Goal: Entertainment & Leisure: Consume media (video, audio)

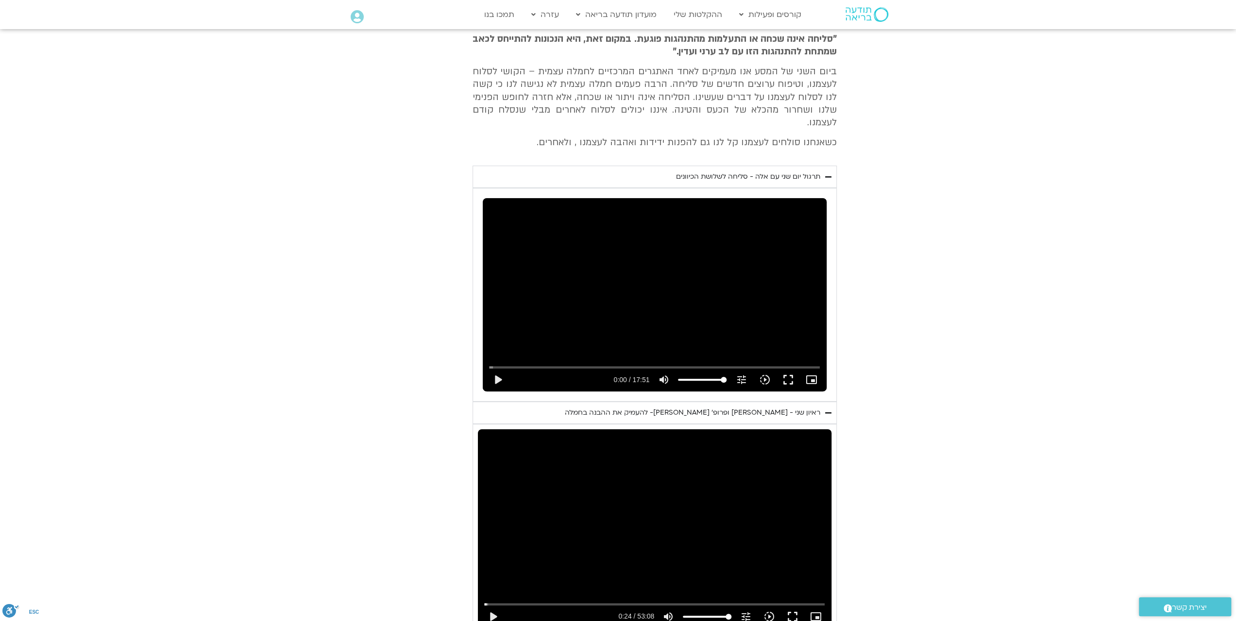
scroll to position [437, 0]
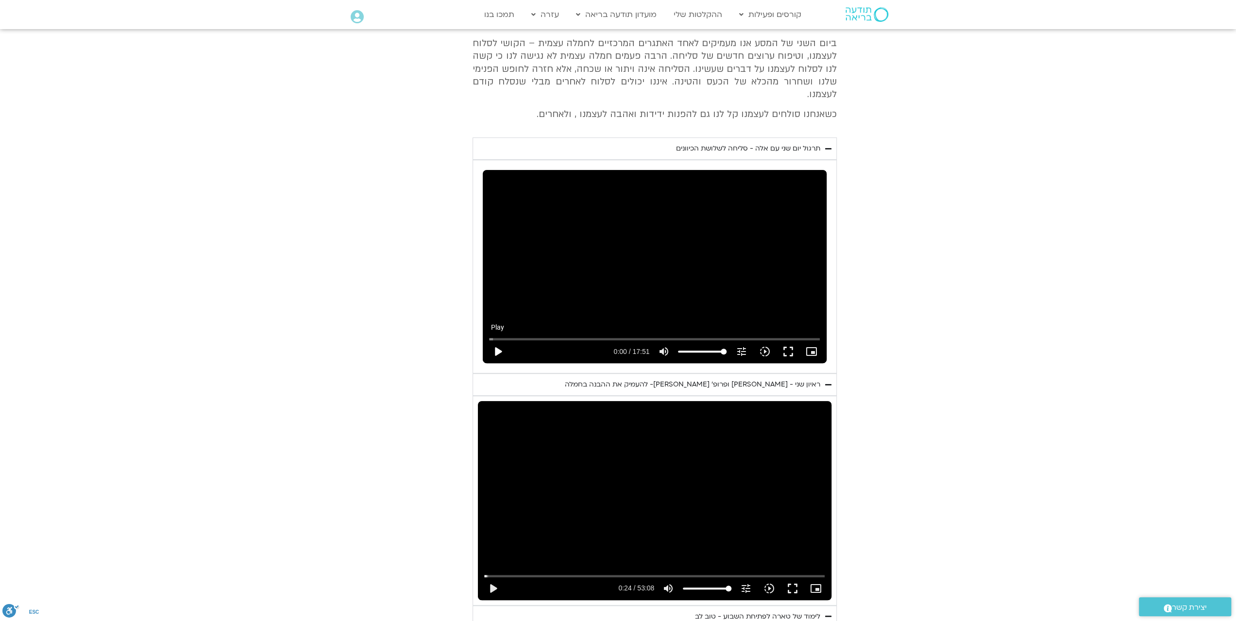
click at [496, 340] on button "play_arrow" at bounding box center [497, 351] width 23 height 23
type input "0.947728"
click at [815, 346] on icon "picture_in_picture_alt" at bounding box center [811, 352] width 12 height 12
drag, startPoint x: 791, startPoint y: 338, endPoint x: 790, endPoint y: 396, distance: 58.3
click at [791, 340] on button "fullscreen" at bounding box center [787, 351] width 23 height 23
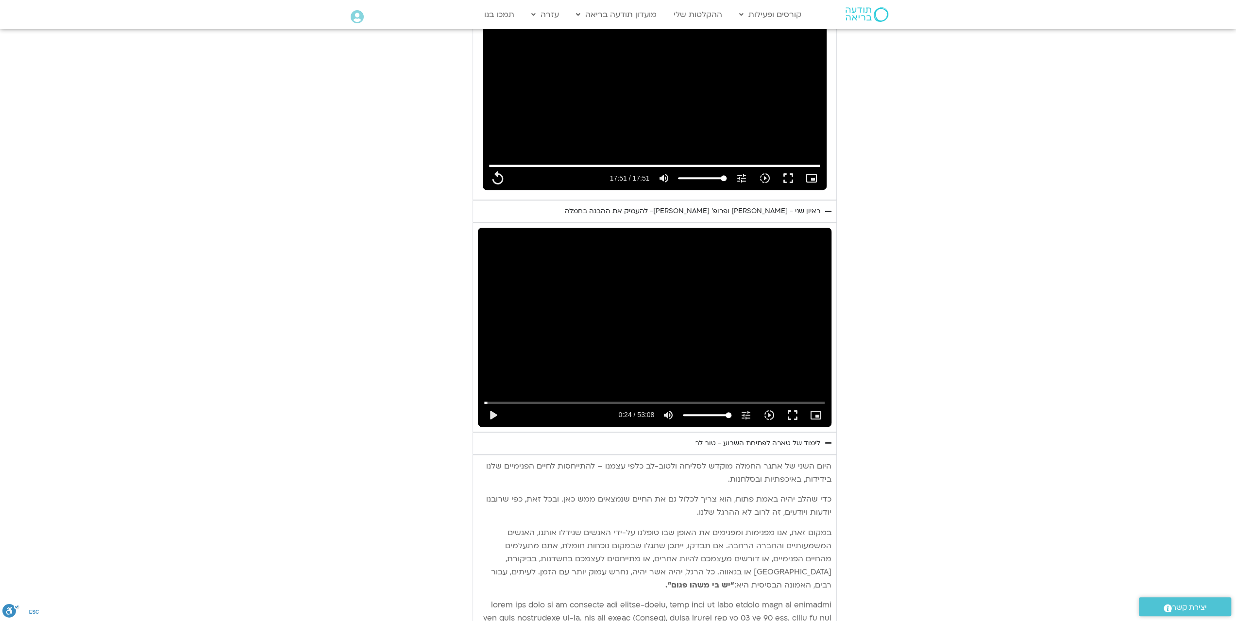
scroll to position [631, 0]
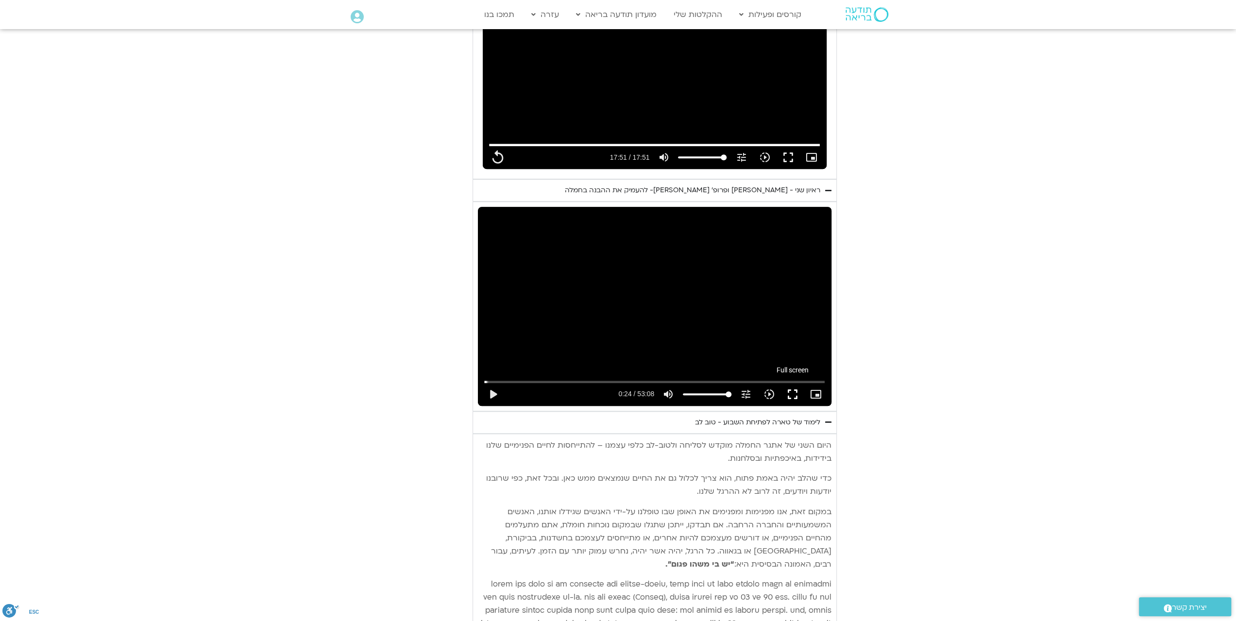
click at [791, 383] on button "fullscreen" at bounding box center [792, 394] width 23 height 23
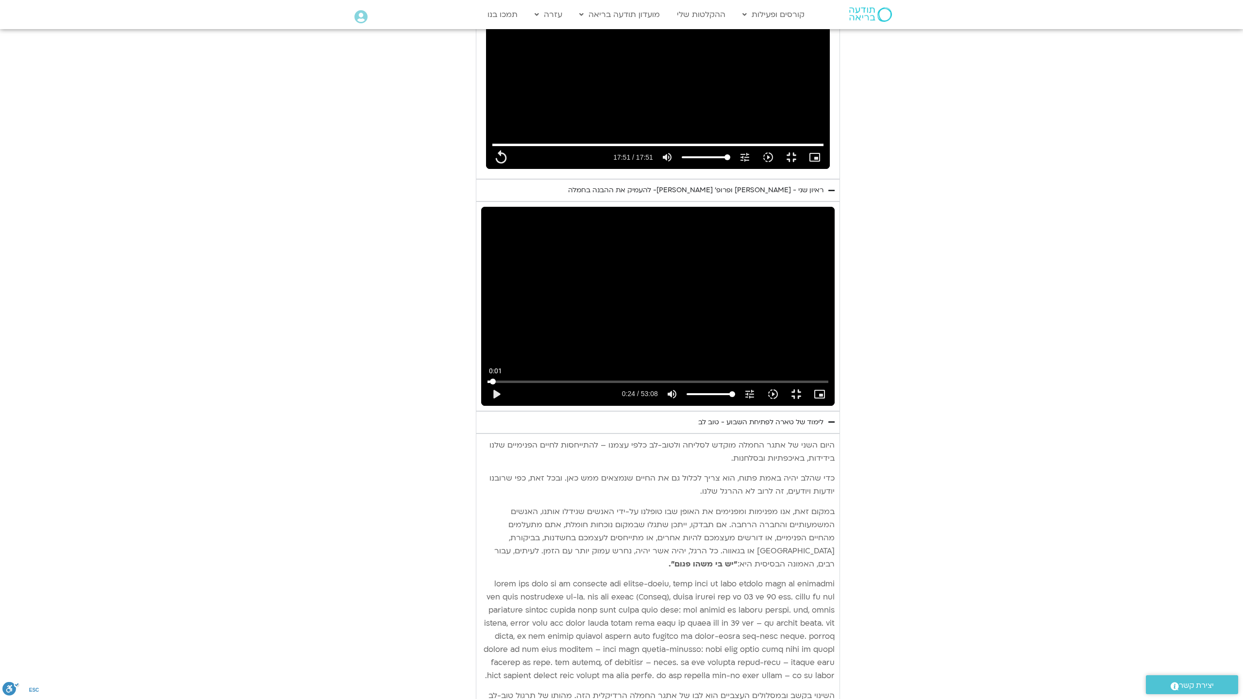
type input "1071.88"
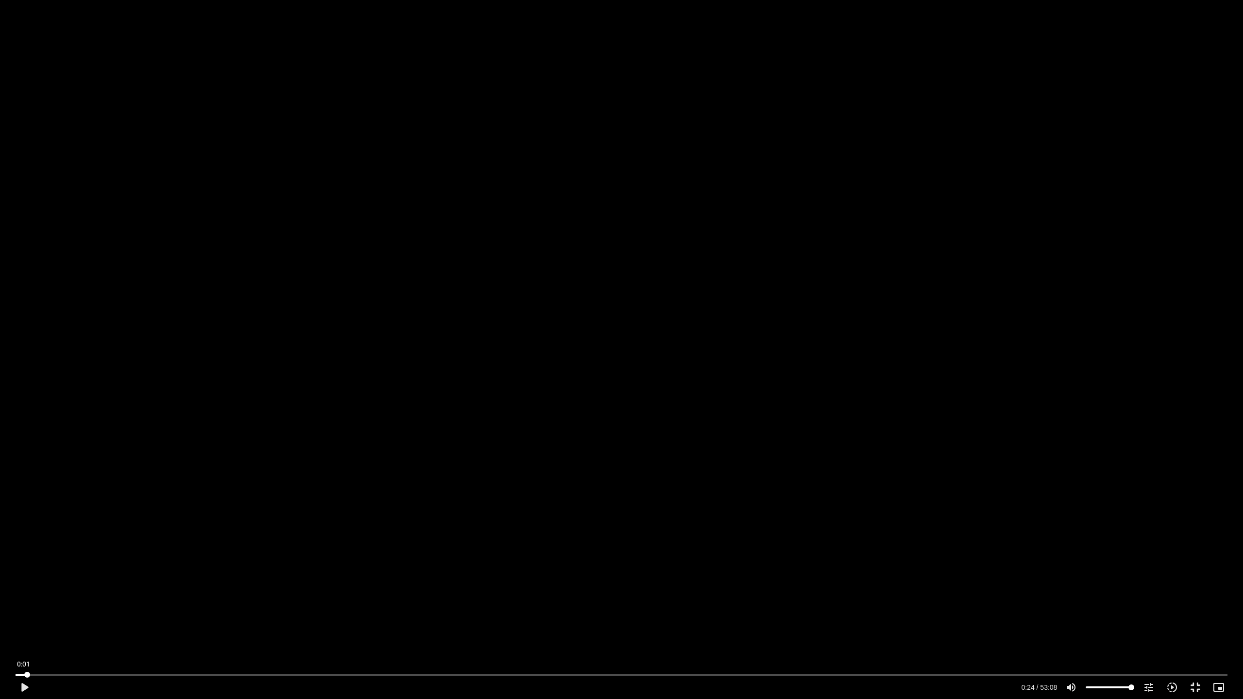
type input "0.50791453570051"
type input "1071.88"
click at [18, 620] on input "Seek" at bounding box center [622, 675] width 1212 height 6
type input "0.507914"
type input "1071.88"
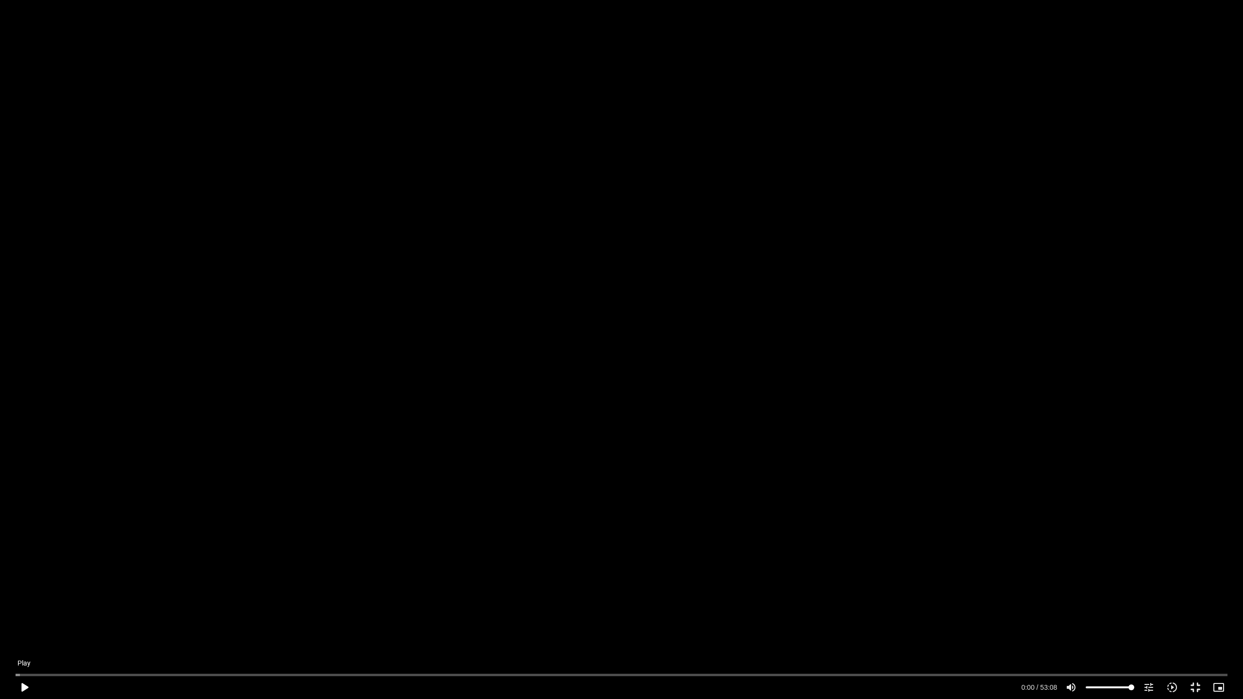
click at [23, 620] on button "play_arrow" at bounding box center [24, 687] width 23 height 23
type input "0.515016"
type input "1071.88"
type input "0.580608"
type input "1071.88"
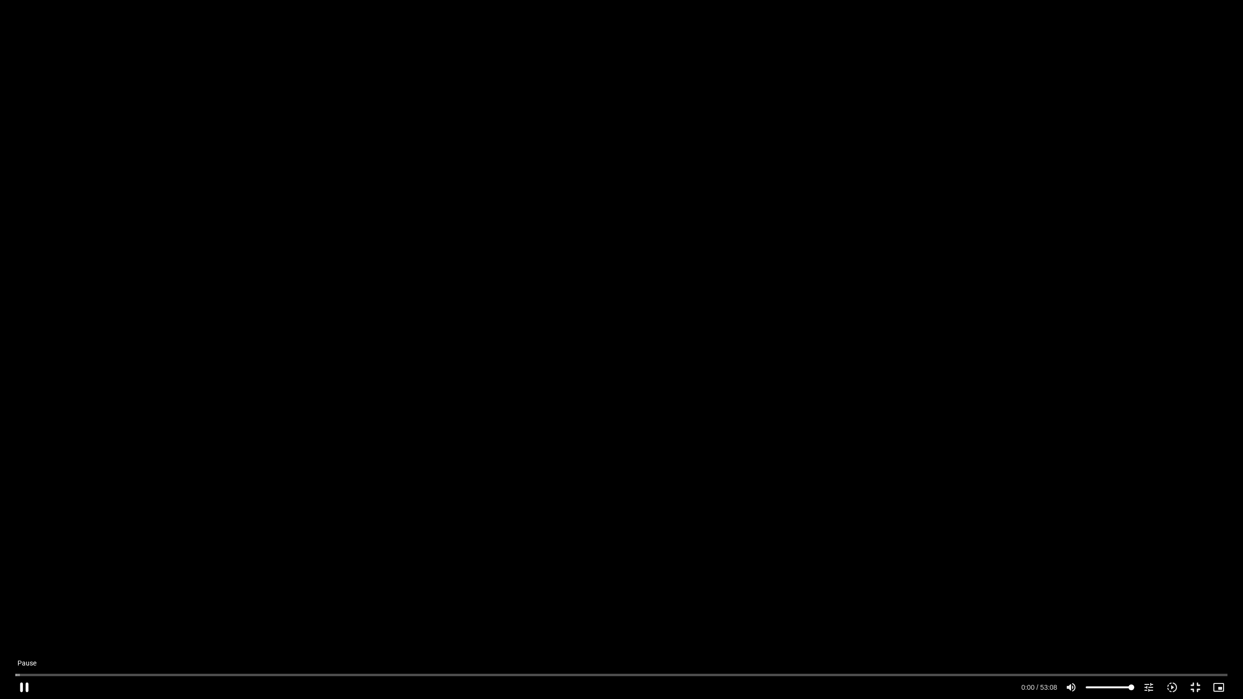
type input "0.718839"
type input "1071.88"
type input "0.855854"
type input "1071.88"
type input "0.98652"
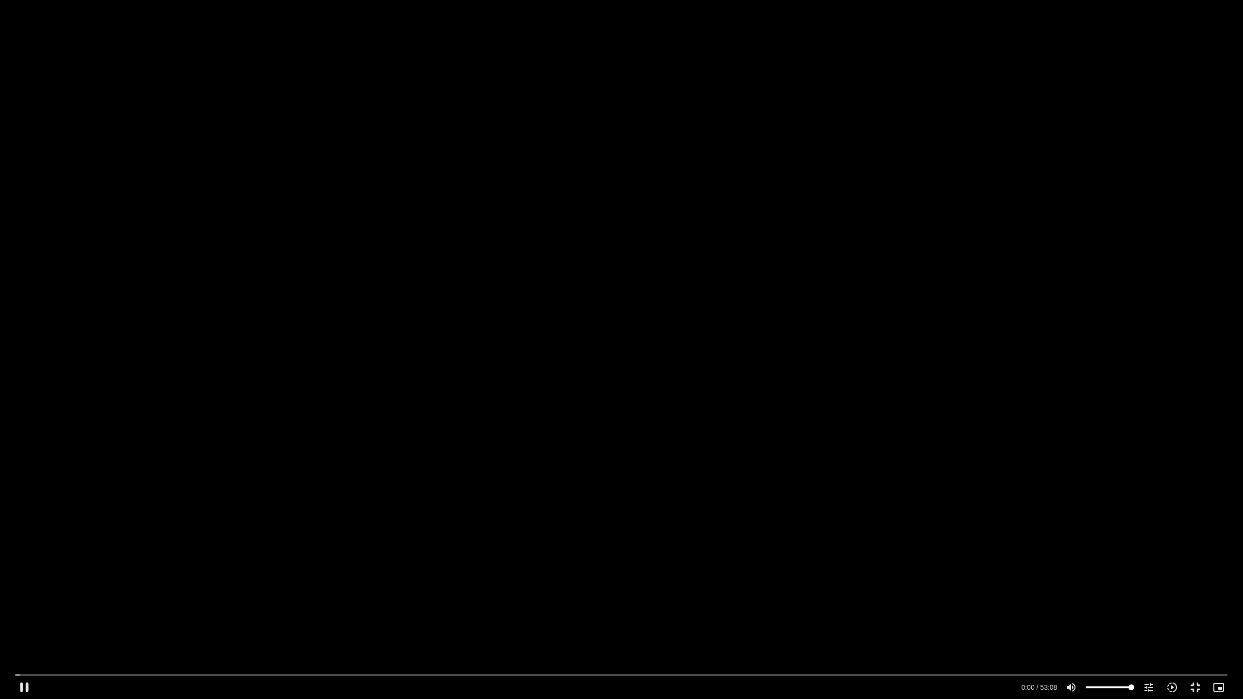
type input "1071.88"
type input "1.122295"
type input "1071.88"
type input "1.255481"
type input "1071.88"
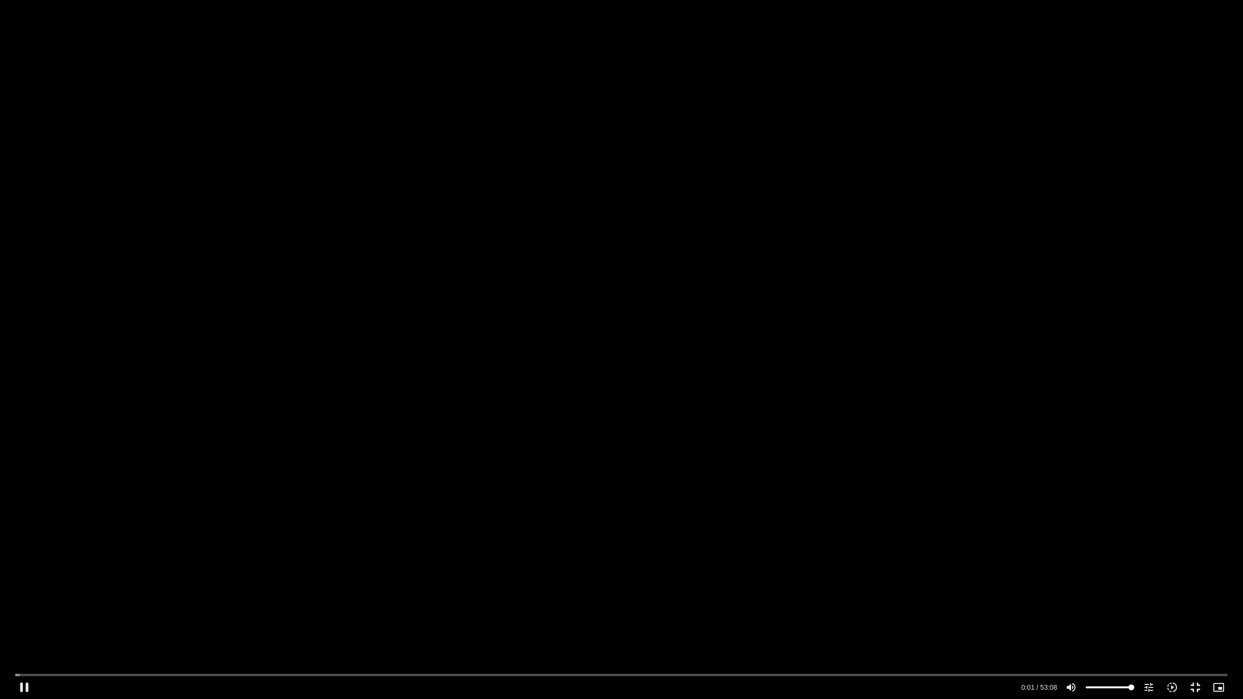
type input "1.387264"
type input "1071.88"
type input "1.527147"
type input "1071.88"
type input "1.656627"
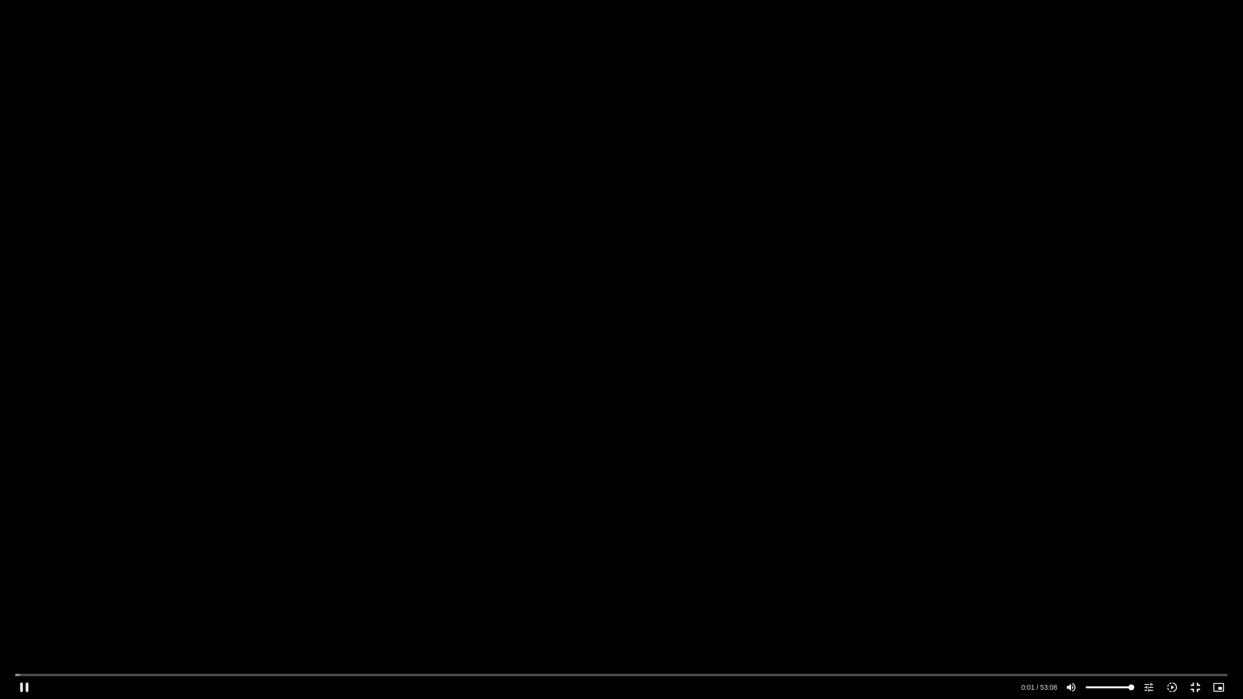
type input "1071.88"
type input "1.789229"
type input "1071.88"
type input "1.920885"
type input "1071.88"
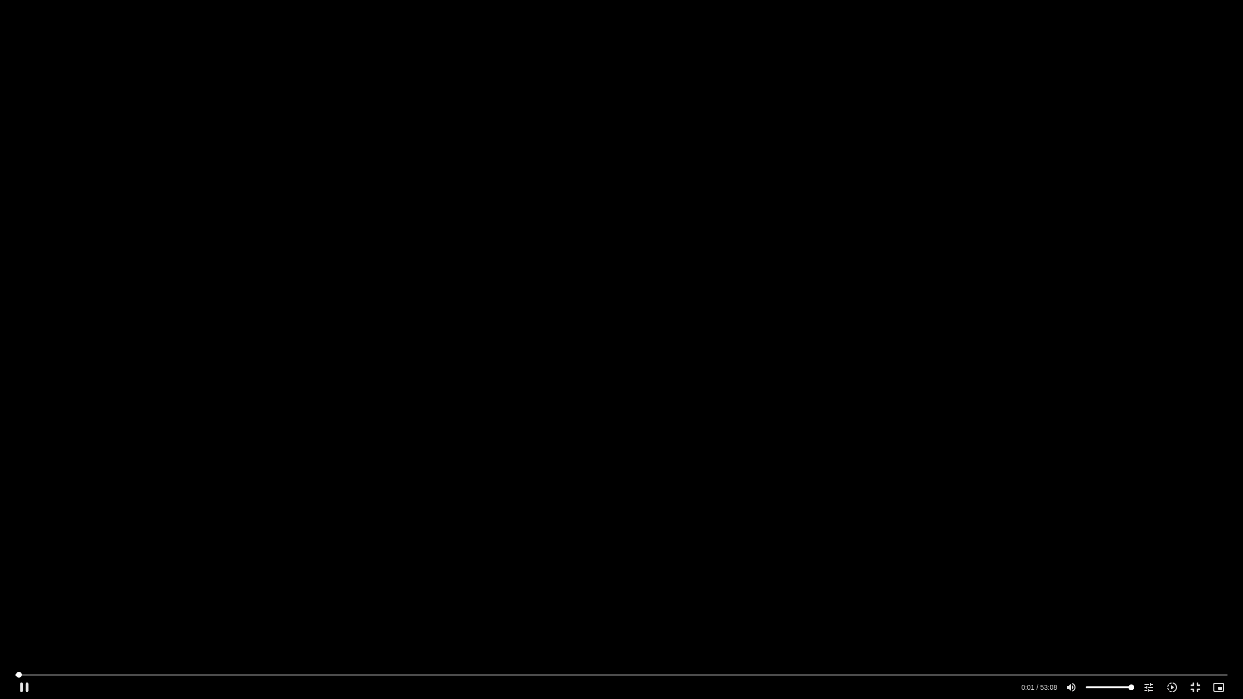
type input "2.056712"
type input "1071.88"
type input "2.187947"
type input "1071.88"
type input "2.318992"
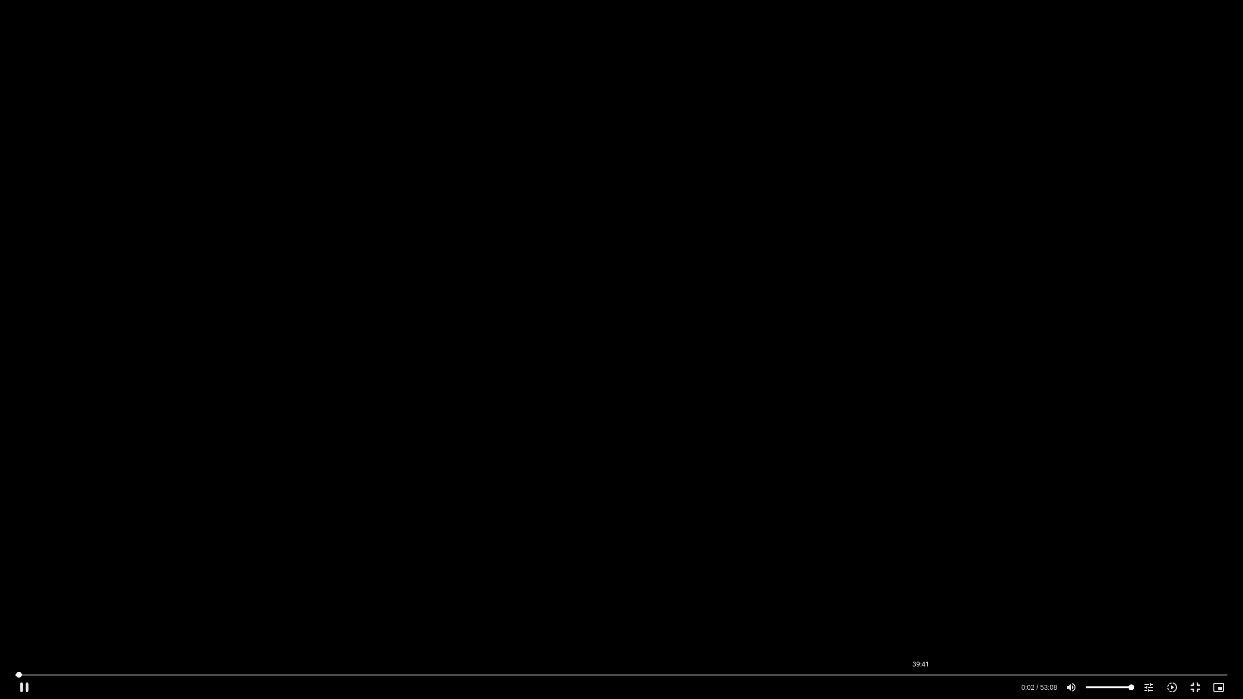
type input "1071.88"
type input "2.45368"
type input "1071.88"
type input "2.58078"
type input "1071.88"
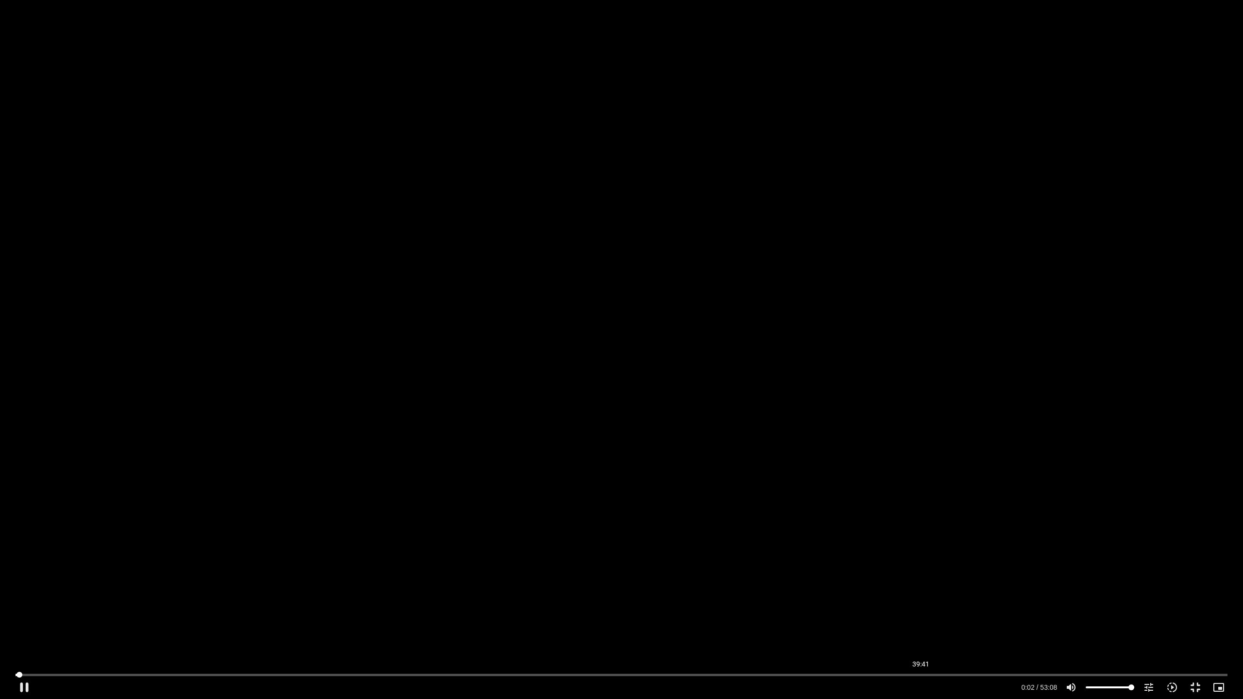
type input "2.706166"
type input "1071.88"
type input "2.831334"
type input "1071.88"
type input "2.971431"
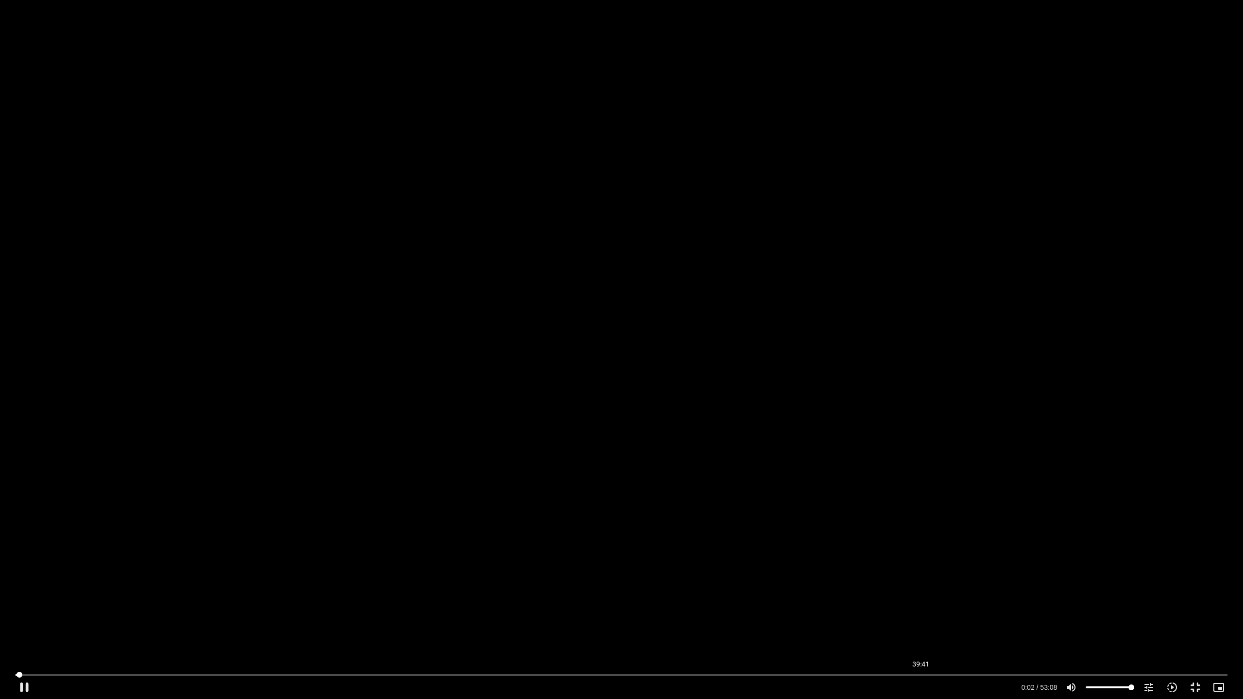
type input "1071.88"
type input "3.110638"
type input "1071.88"
type input "3.236248"
type input "1071.88"
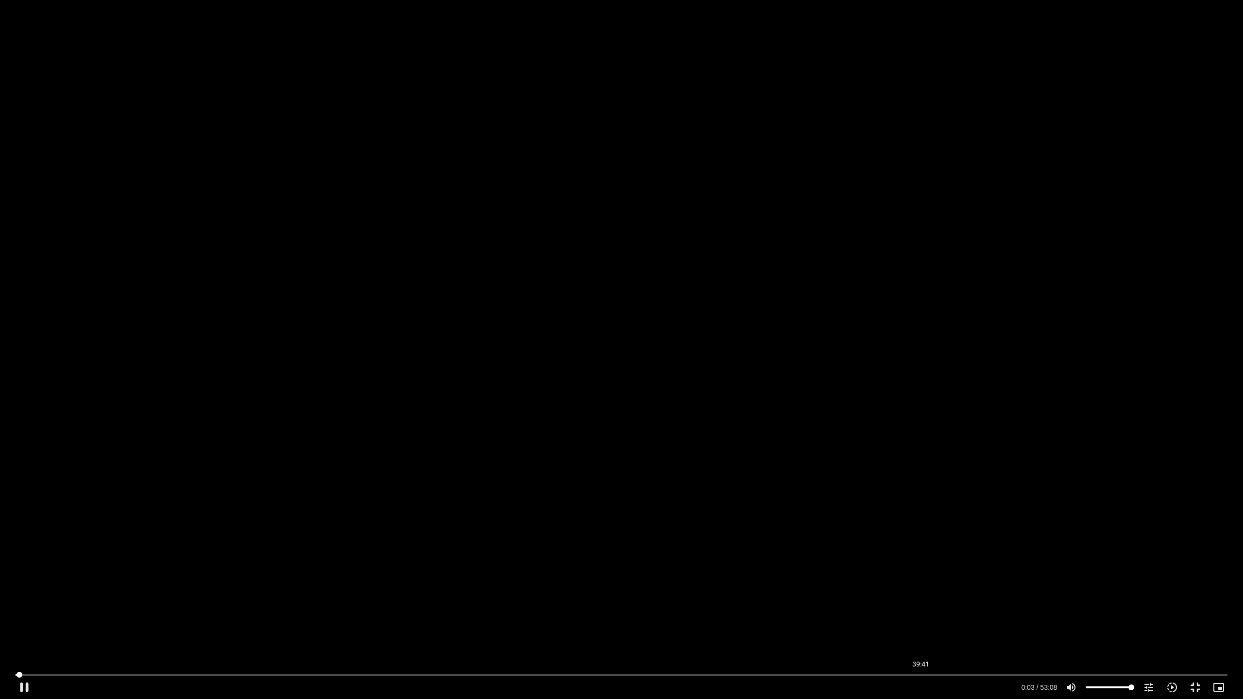
type input "3.375276"
type input "1071.88"
type input "3.515483"
type input "1071.88"
type input "3.655569"
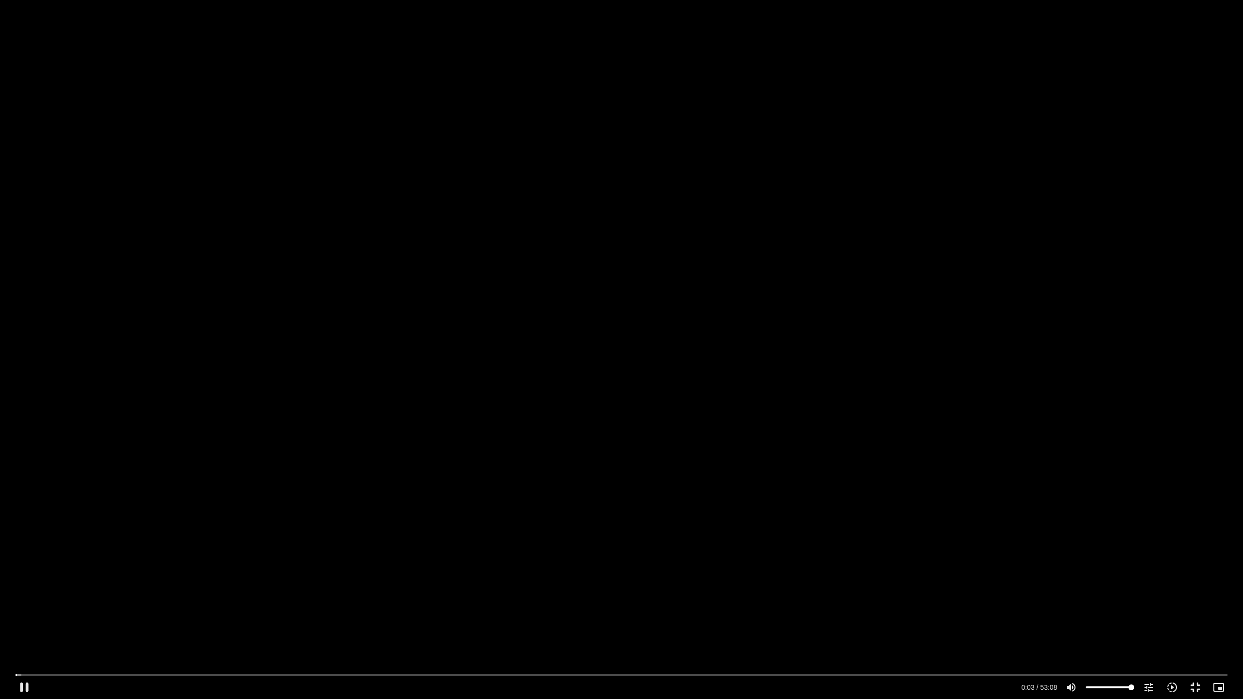
type input "1071.88"
type input "3.789433"
type input "1071.88"
type input "3.922587"
type input "1071.88"
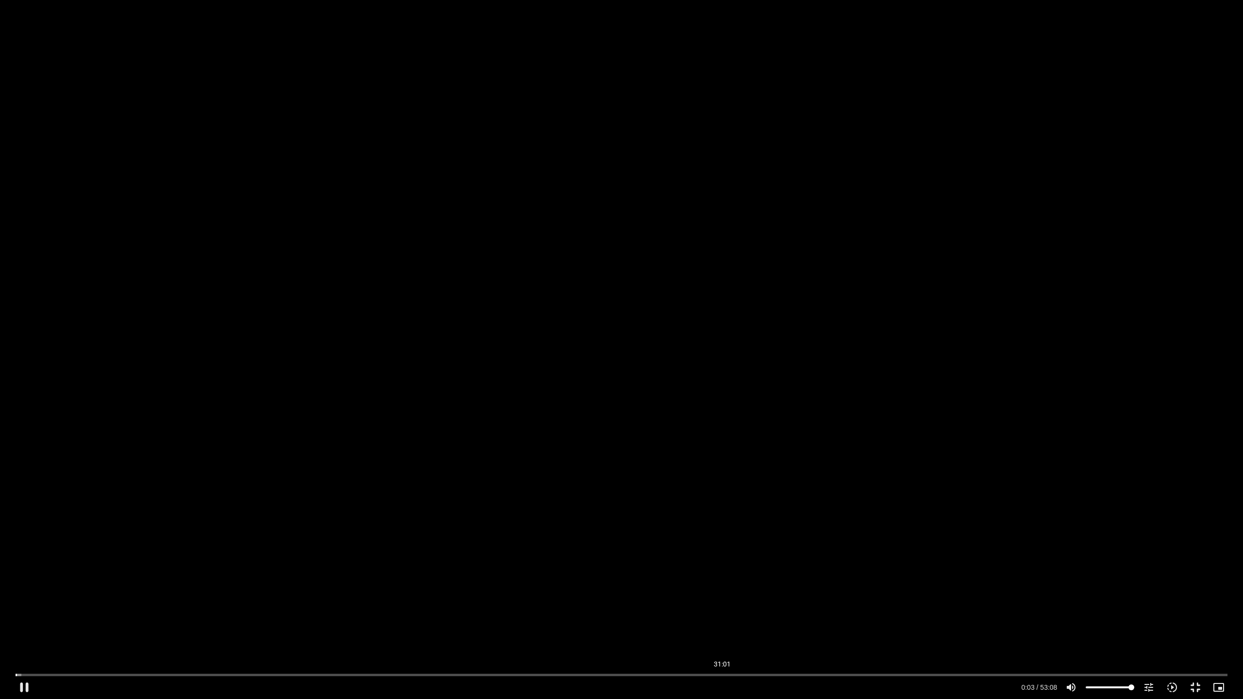
type input "4.059667"
type input "1071.88"
type input "4.191463"
type input "1071.88"
type input "4.320141"
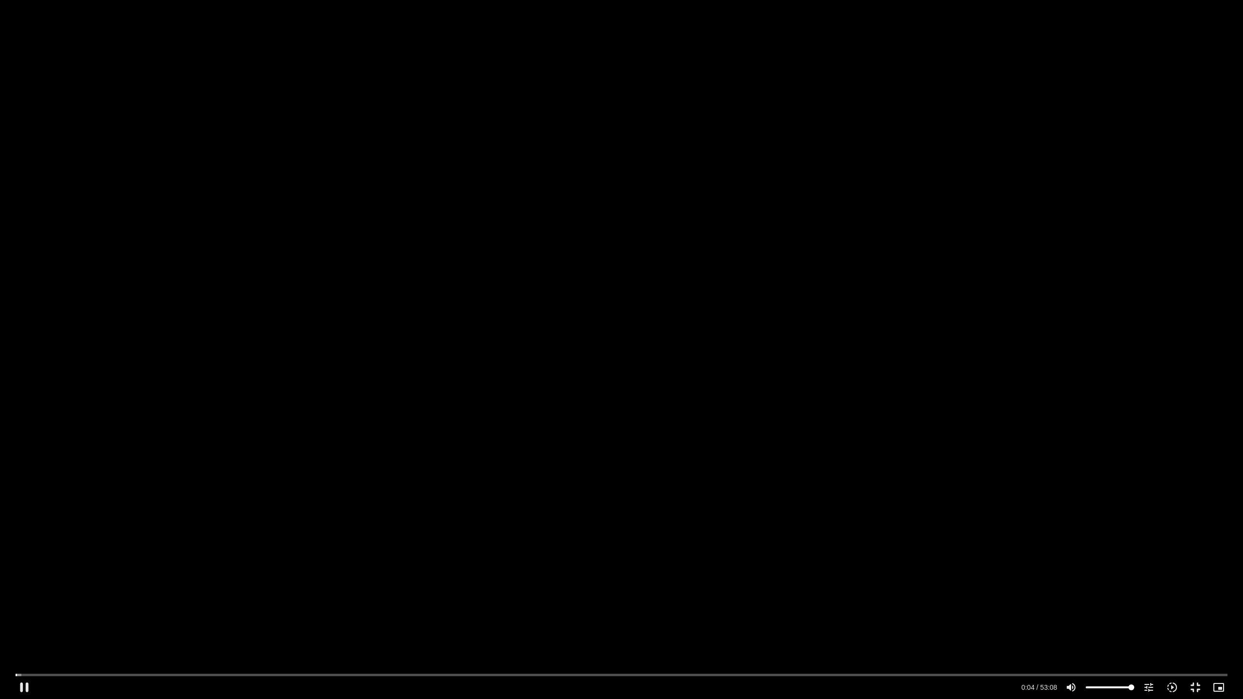
type input "1071.88"
type input "4.459938"
type input "1071.88"
type input "4.589282"
type input "1071.88"
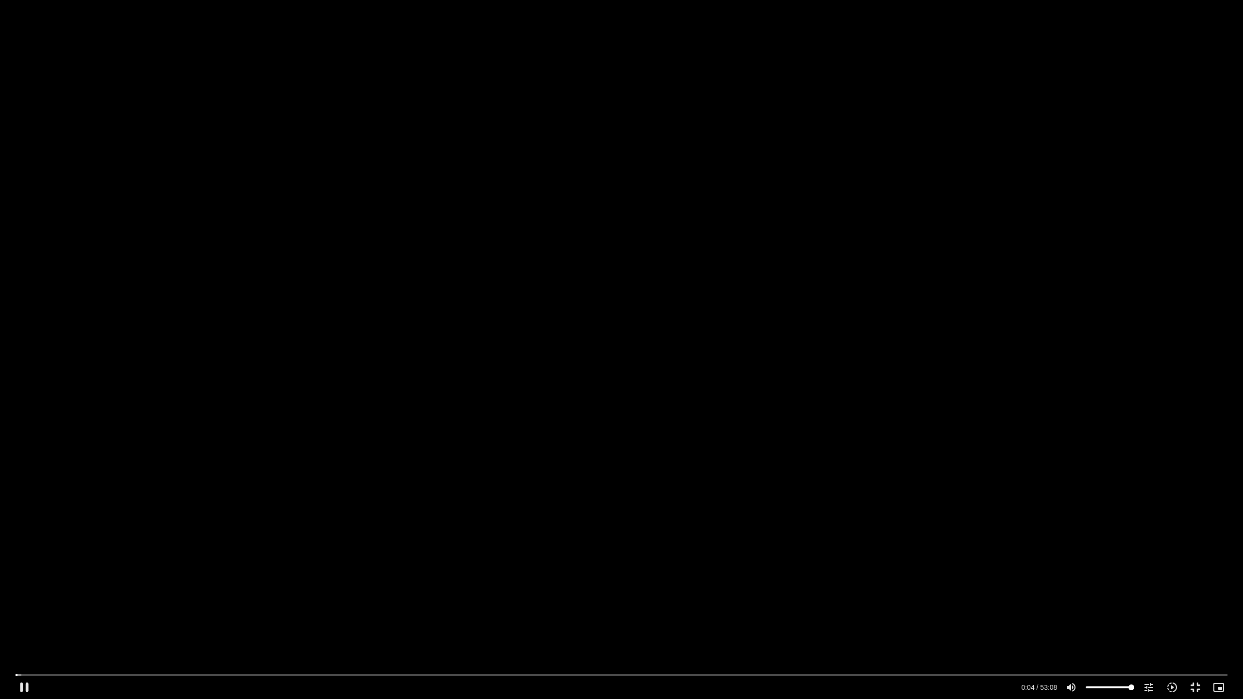
type input "4.725506"
type input "1071.88"
type input "4.856107"
type input "1071.88"
type input "4.989773"
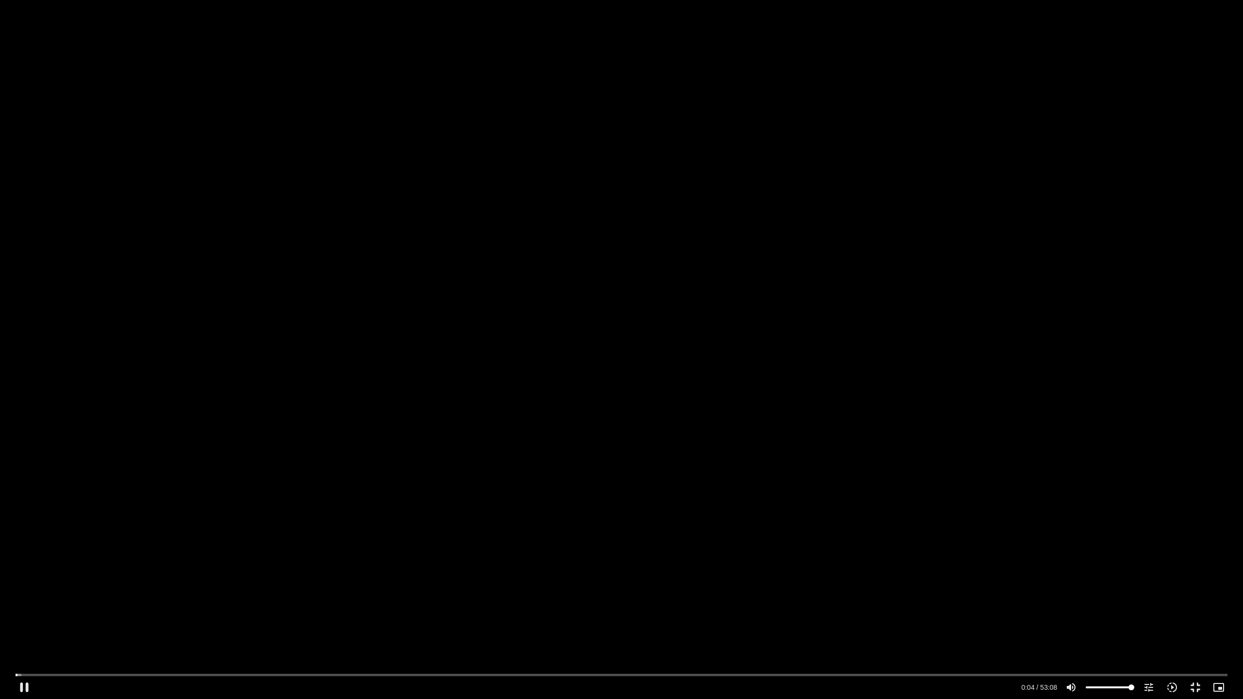
type input "1071.88"
type input "5.123167"
type input "1071.88"
type input "5.254709"
type input "1071.88"
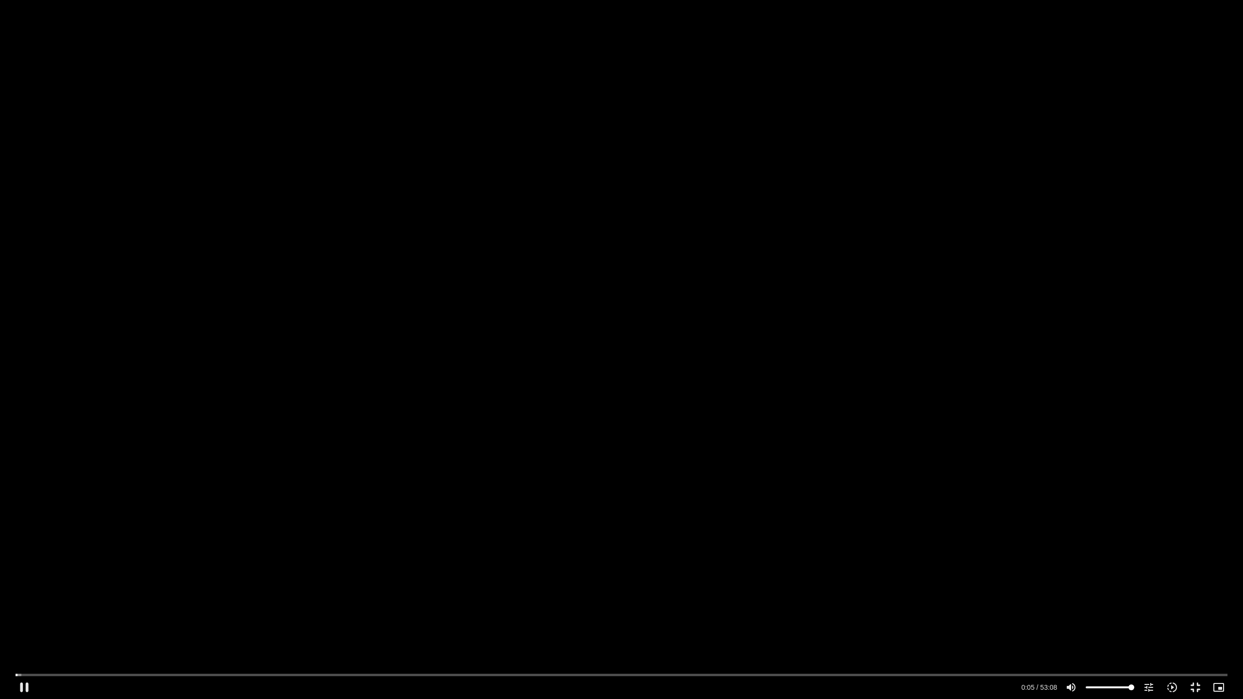
type input "5.380413"
type input "1071.88"
type input "5.519513"
type input "1071.88"
type input "5.657037"
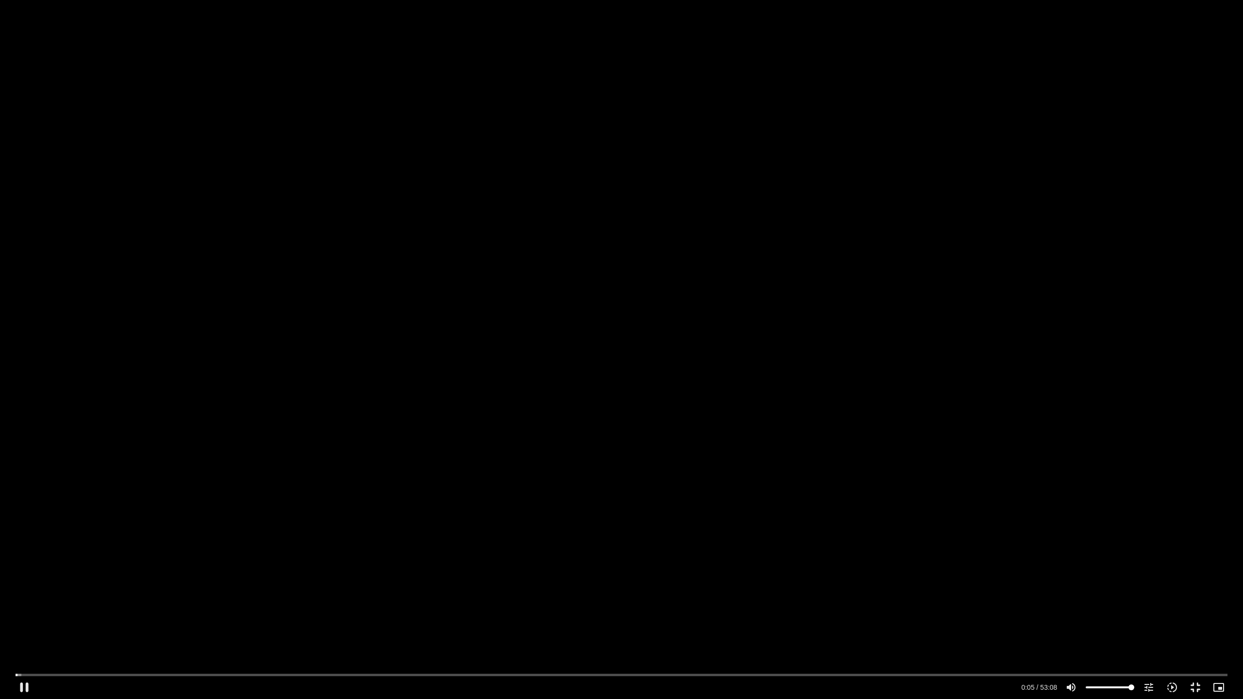
type input "1071.88"
type input "5.782353"
type input "1071.88"
type input "5.920441"
type input "1071.88"
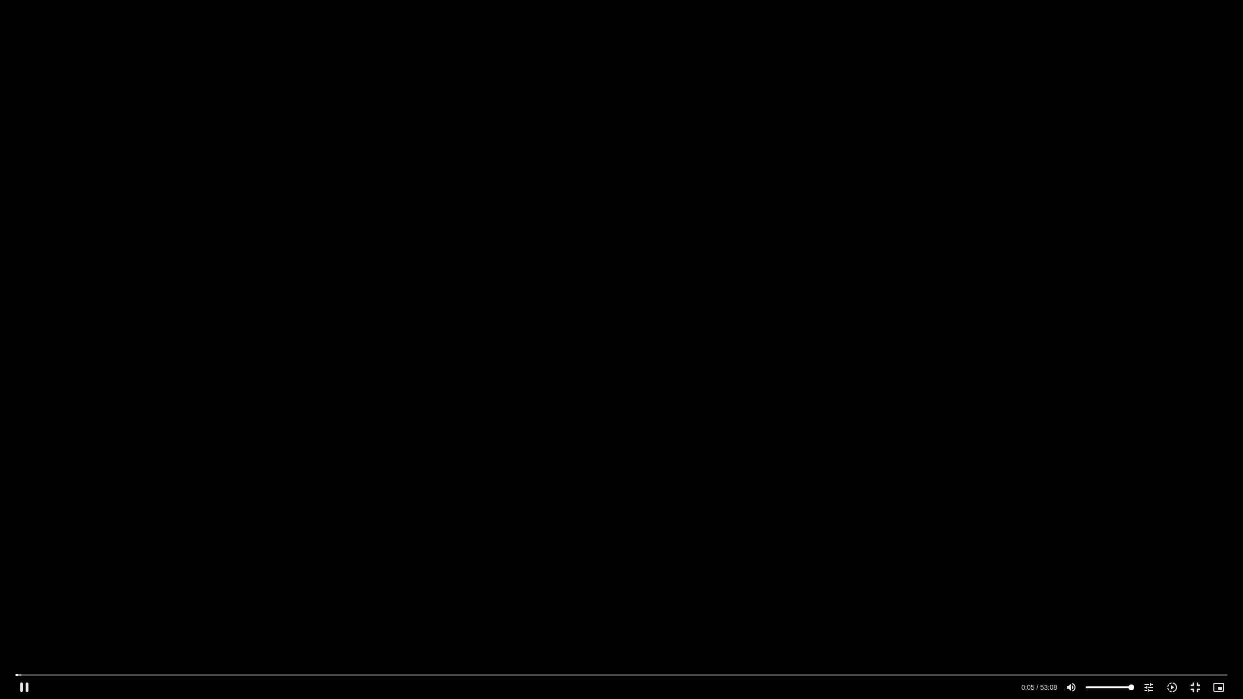
type input "6.057336"
type input "1071.88"
type input "6.185633"
type input "1071.88"
type input "6.312587"
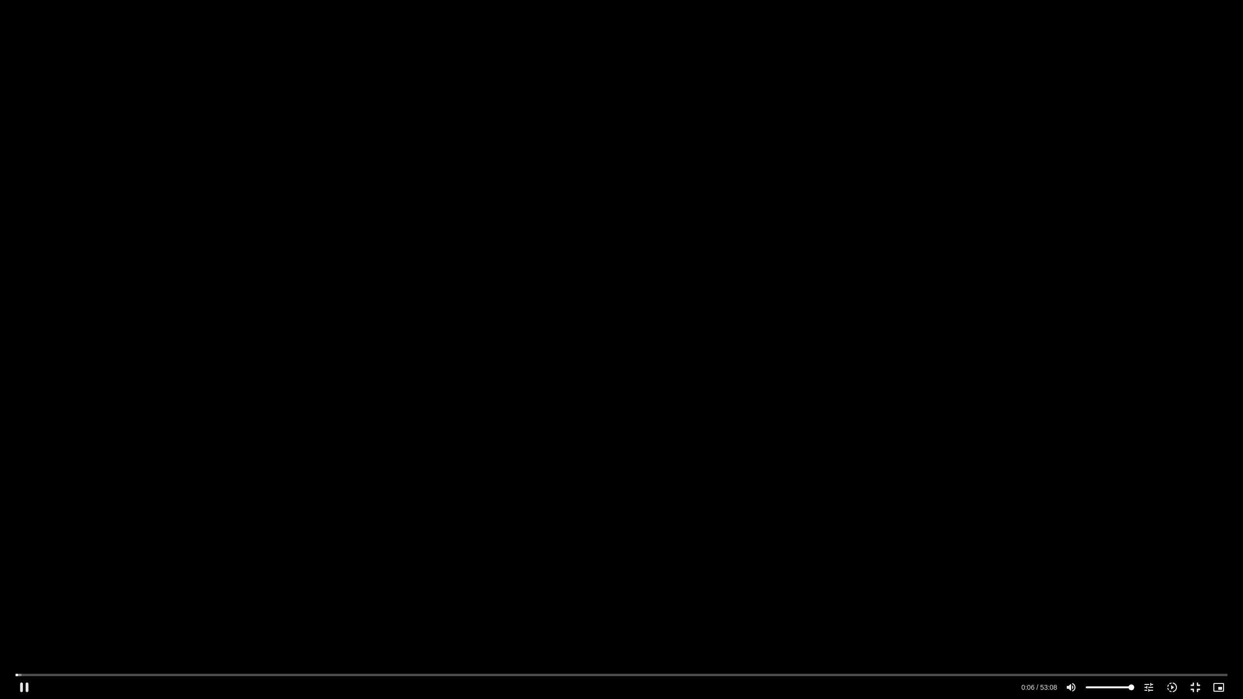
type input "1071.88"
type input "6.449834"
type input "1071.88"
type input "6.574846"
type input "1071.88"
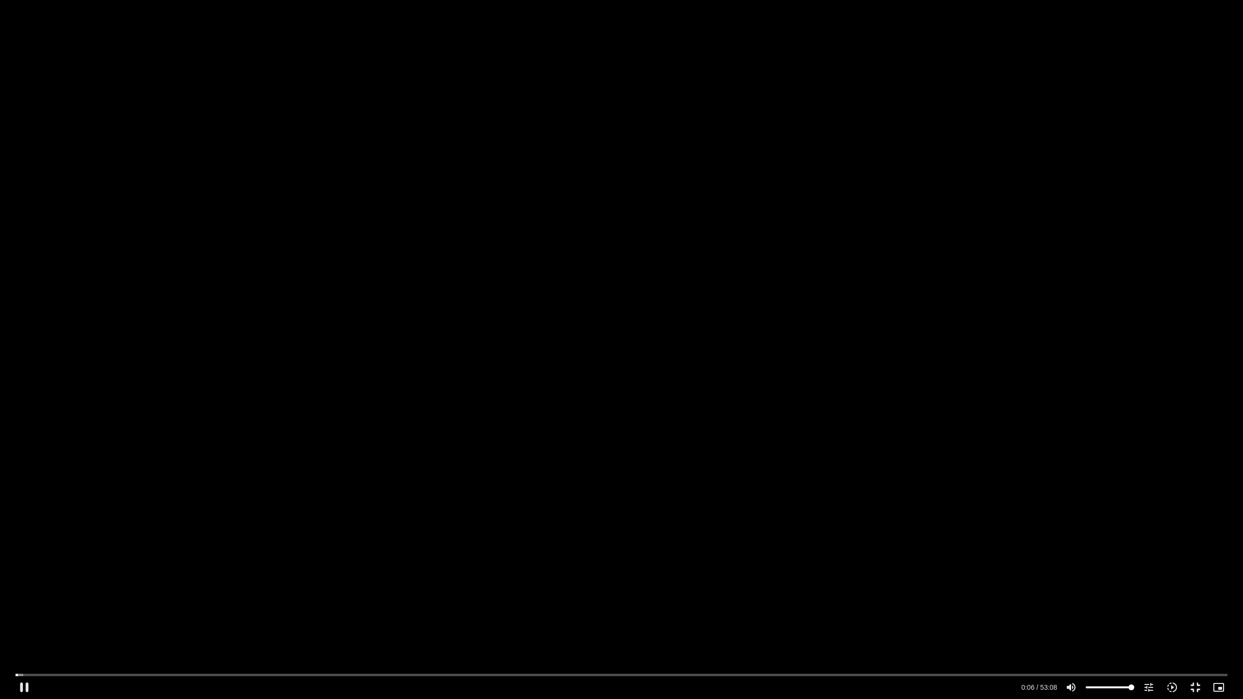
type input "6.713744"
type input "1071.88"
type input "6.852928"
type input "1071.88"
type input "6.978808"
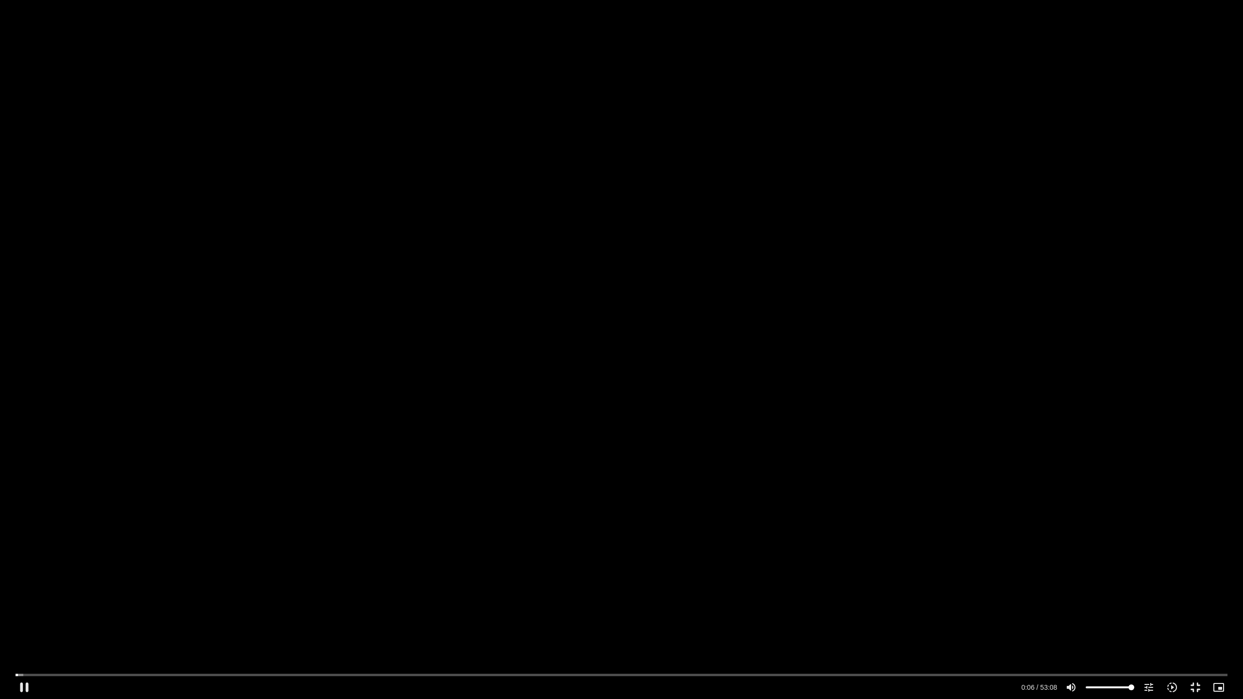
type input "1071.88"
type input "7.116287"
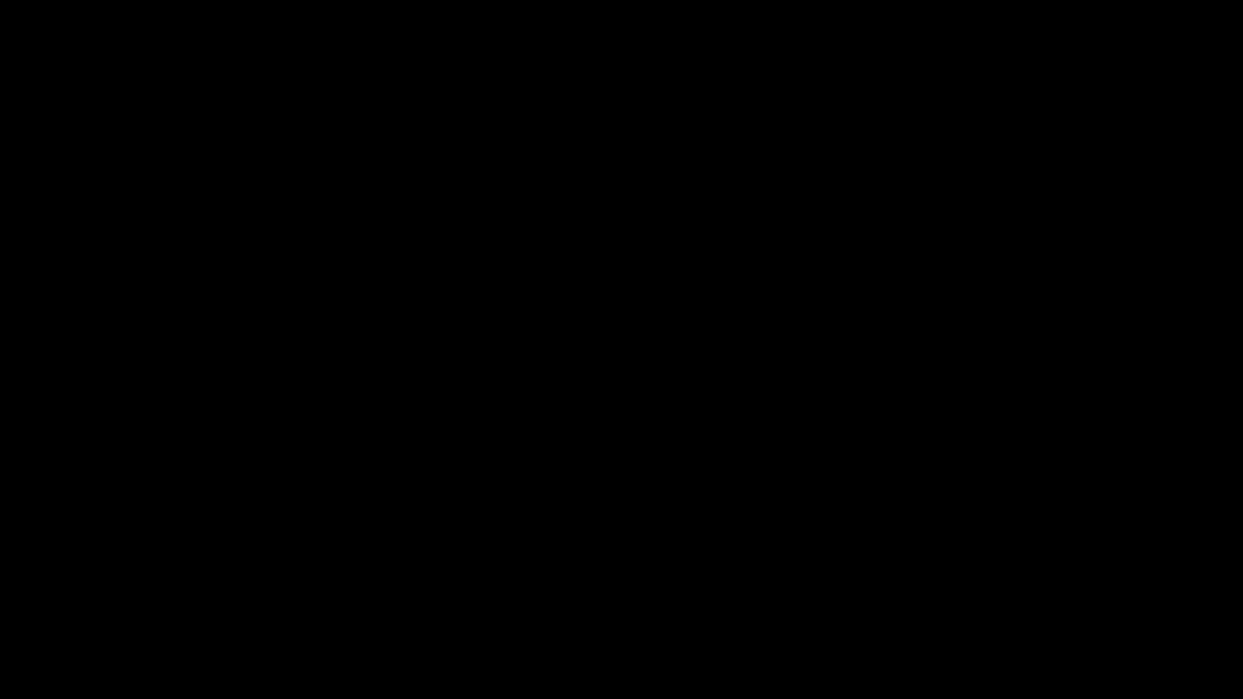
type input "1071.88"
type input "43.919545"
type input "1071.88"
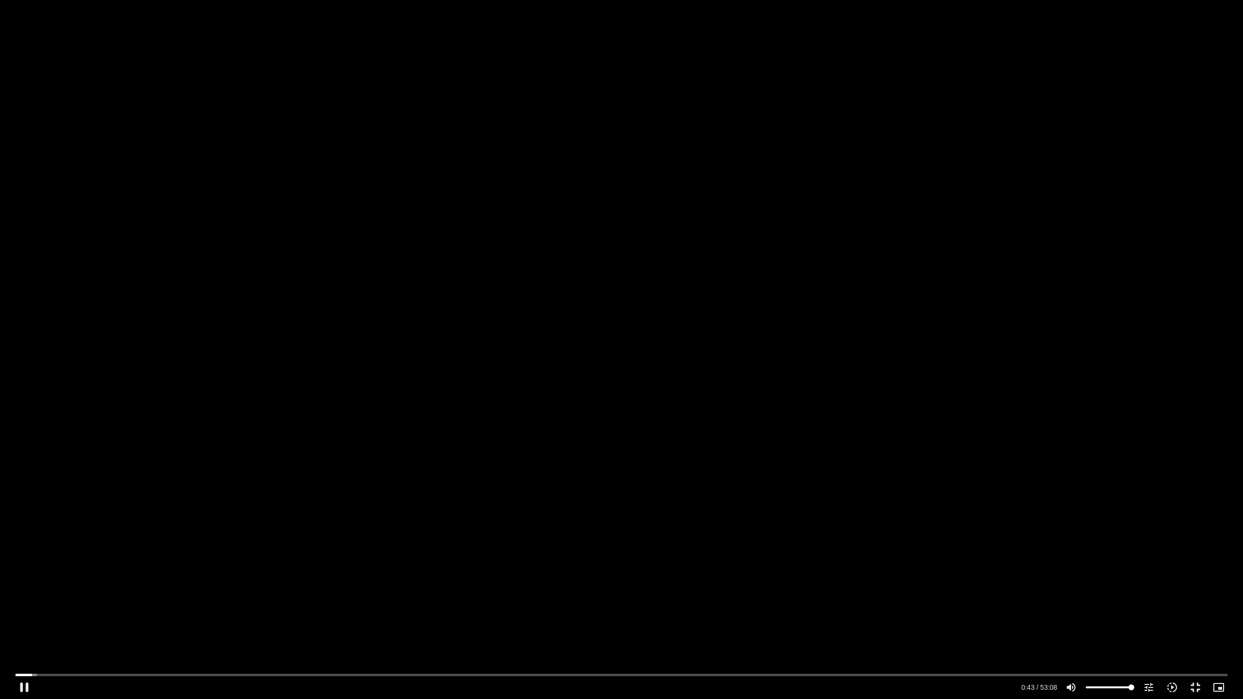
type input "44.064381"
type input "1071.88"
type input "44.199231"
type input "1071.88"
type input "44.333543"
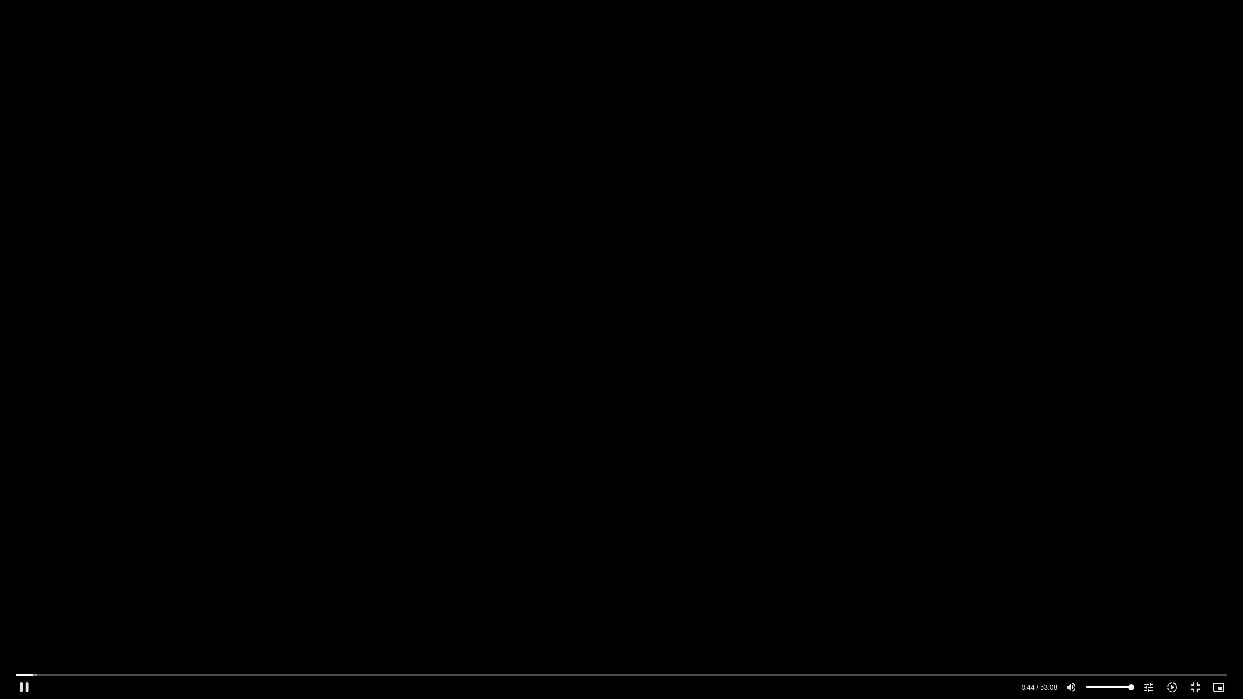
type input "1071.88"
type input "44.46275"
type input "1071.88"
type input "44.596249"
type input "1071.88"
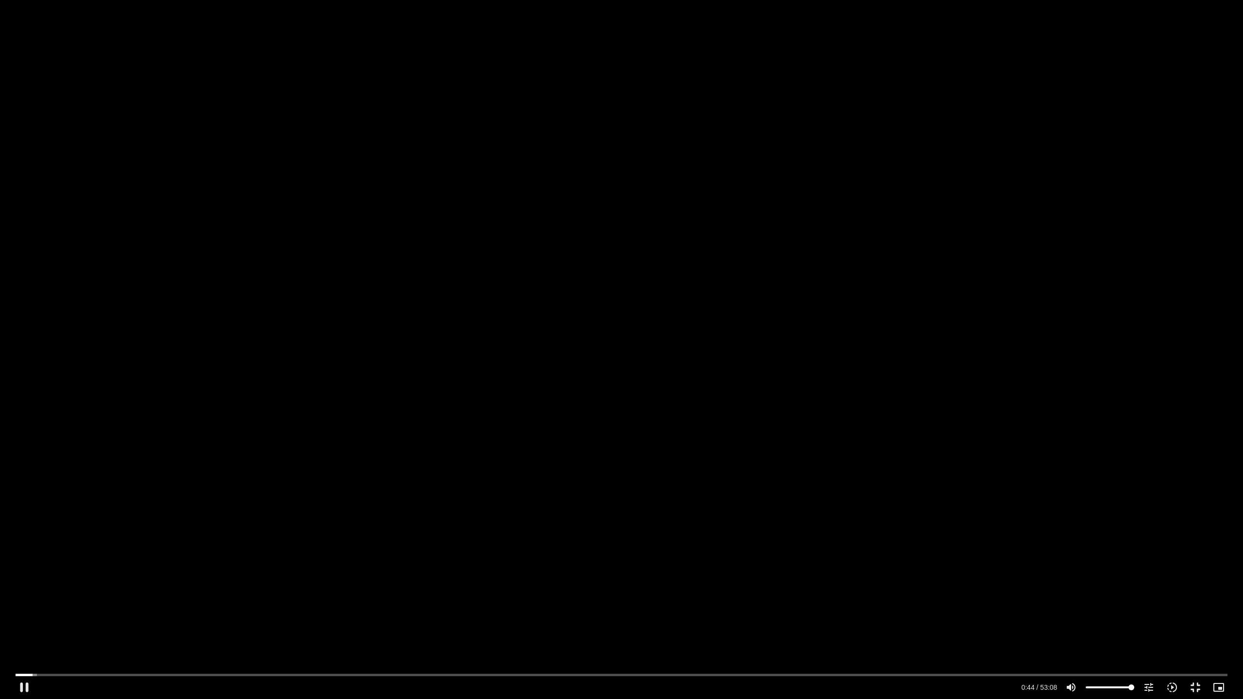
type input "44.716132"
type input "1071.88"
type input "44.855558"
type input "1071.88"
type input "44.981129"
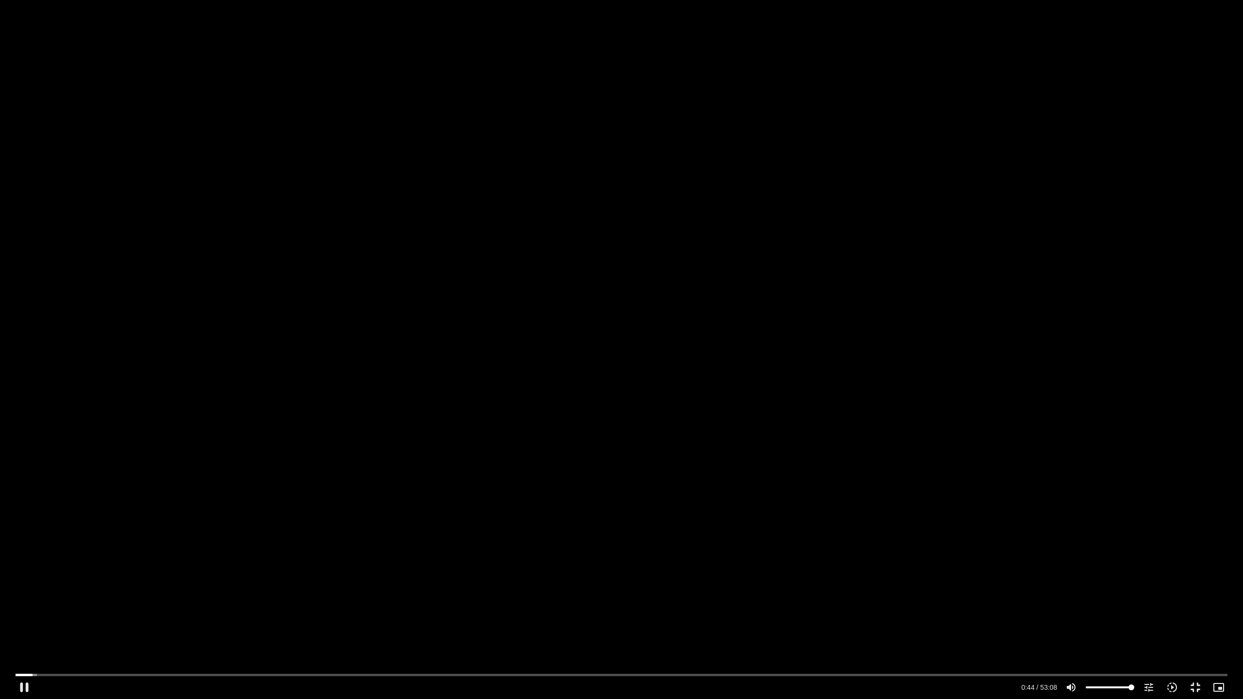
type input "1071.88"
type input "45.106677"
type input "1071.88"
type input "45.233901"
type input "1071.88"
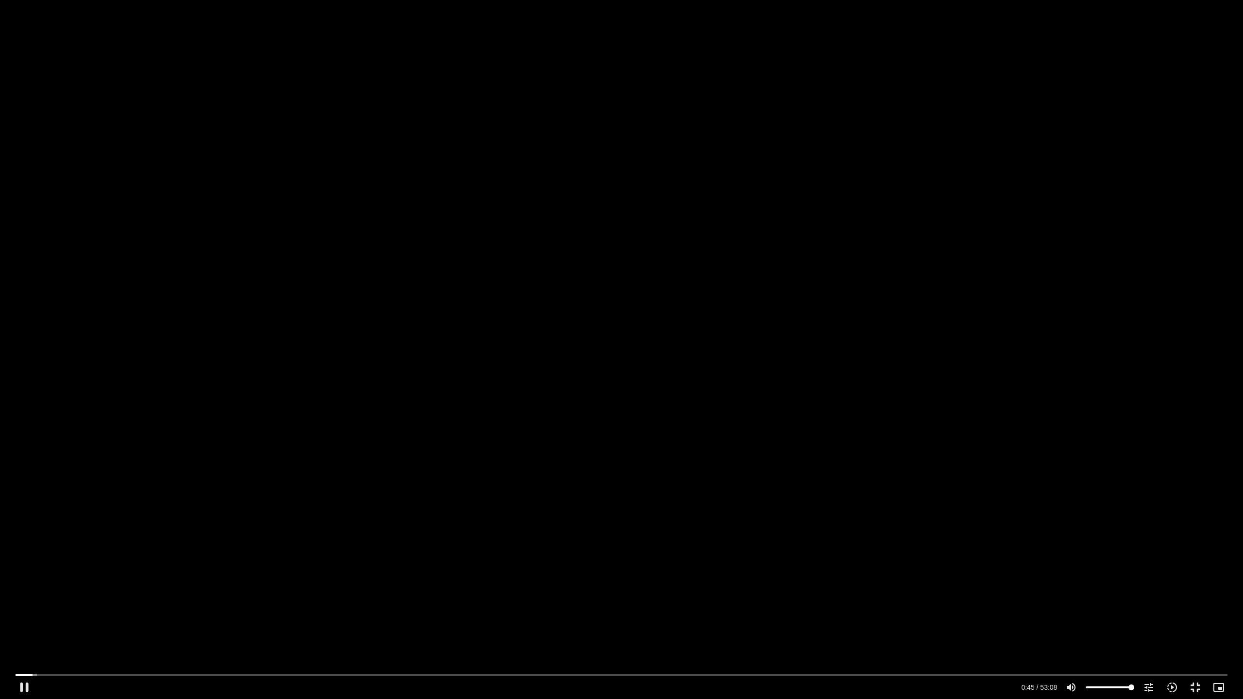
type input "45.366147"
type input "1071.88"
type input "45.497434"
type input "1071.88"
type input "45.630319"
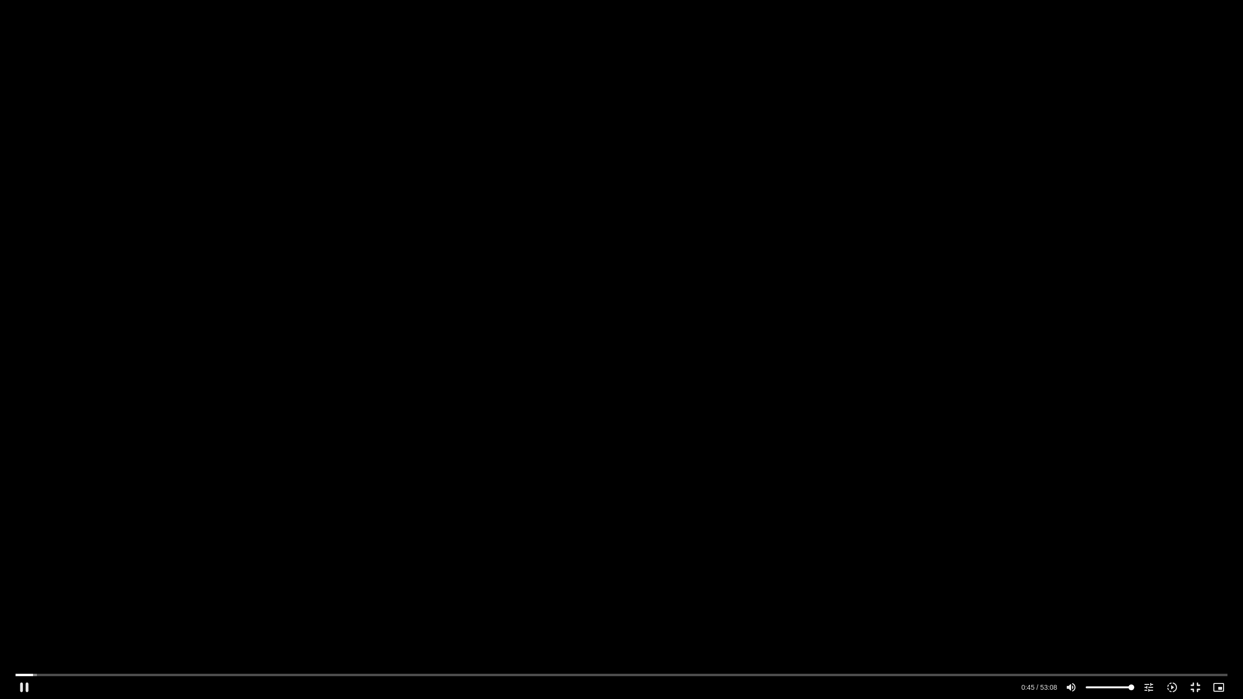
type input "1071.88"
type input "45.764503"
type input "1071.88"
type input "45.882228"
type input "1071.88"
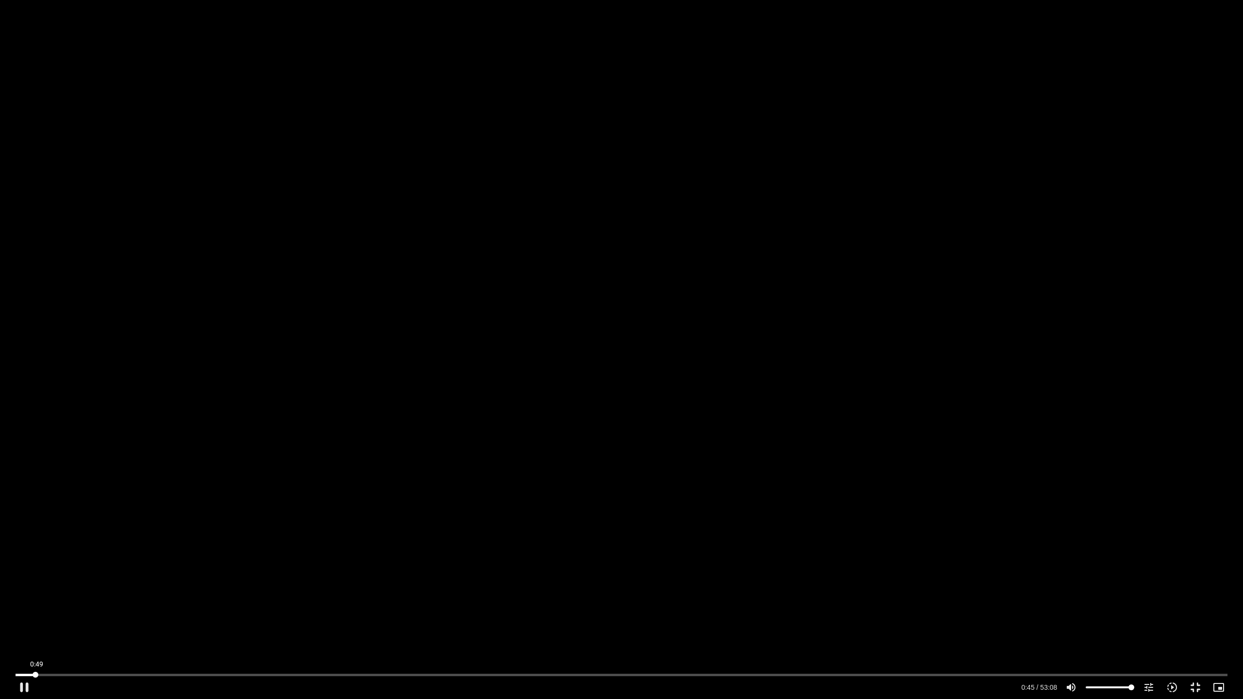
type input "46.020475"
type input "1071.88"
type input "46.164701"
type input "1071.88"
type input "46.285798"
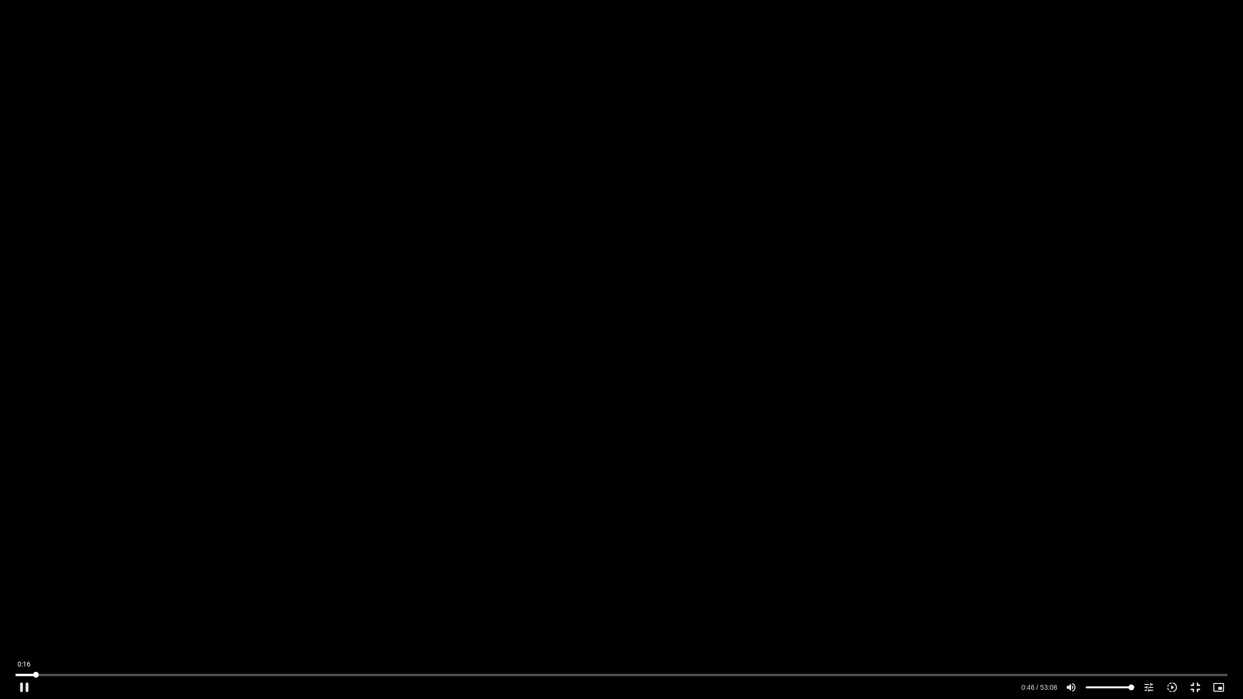
type input "1071.88"
type input "46.425711"
type input "1071.88"
type input "46.564476"
type input "1071.88"
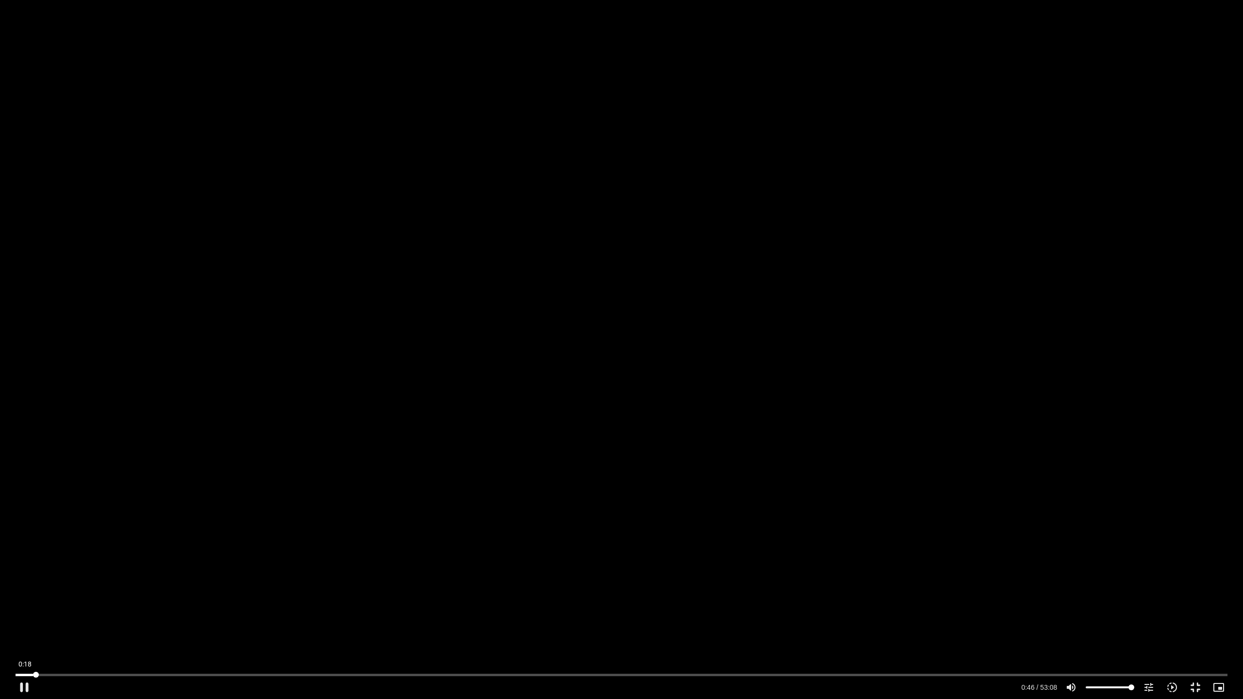
type input "46.691368"
type input "1071.88"
type input "46.830709"
type input "1071.88"
type input "46.956567"
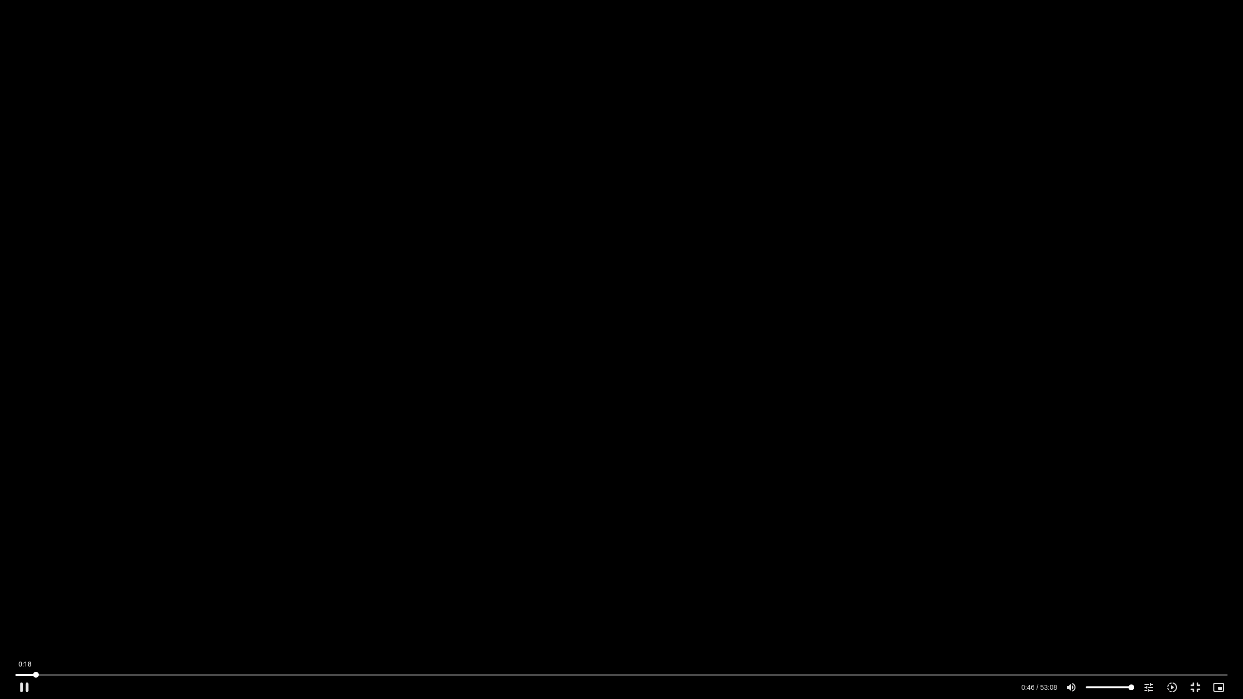
type input "1071.88"
type input "27.0263997680641"
type input "1071.88"
click at [28, 620] on input "Seek" at bounding box center [622, 675] width 1212 height 6
type input "27.045152"
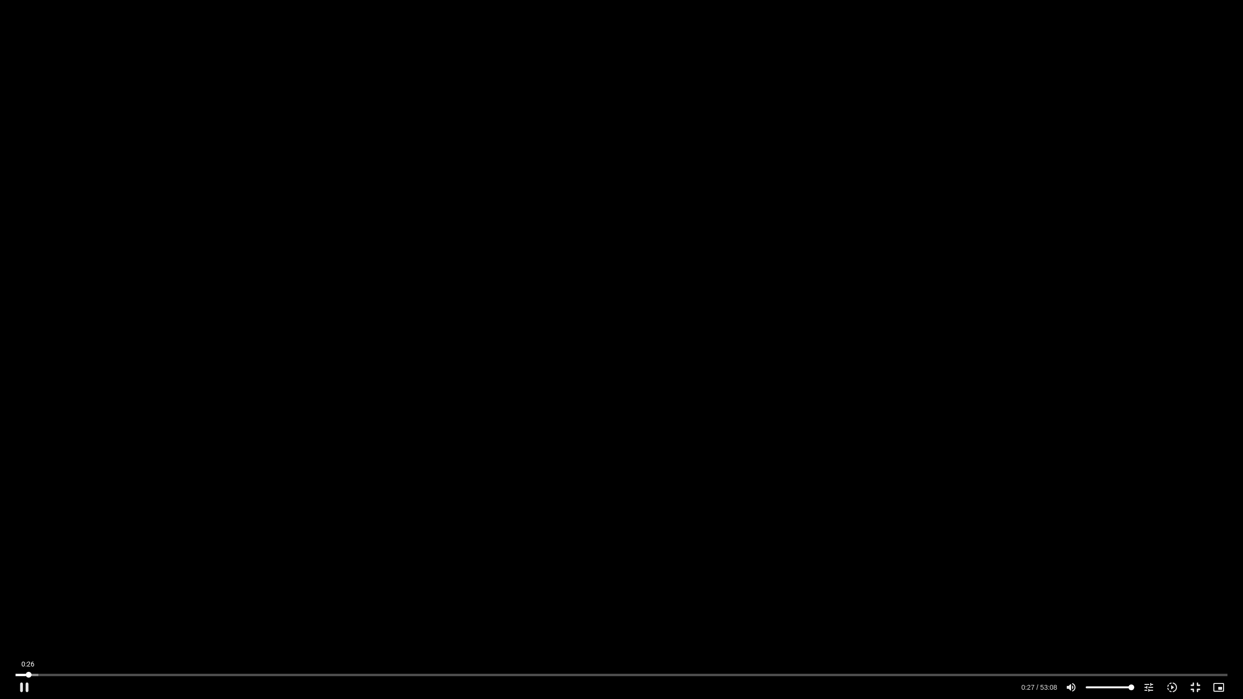
type input "1071.88"
type input "27.124259"
type input "1071.88"
type input "27.257331"
type input "1071.88"
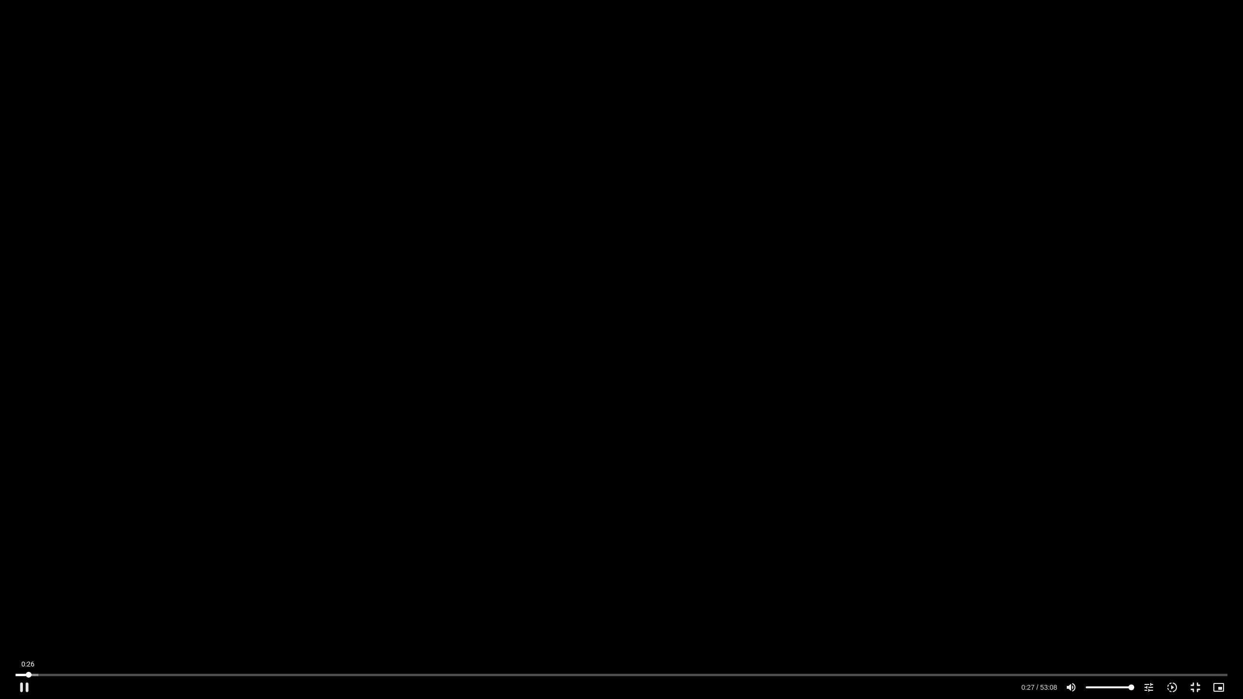
type input "27.383165"
type input "1071.88"
type input "27.508154"
type input "1071.88"
type input "27.634458"
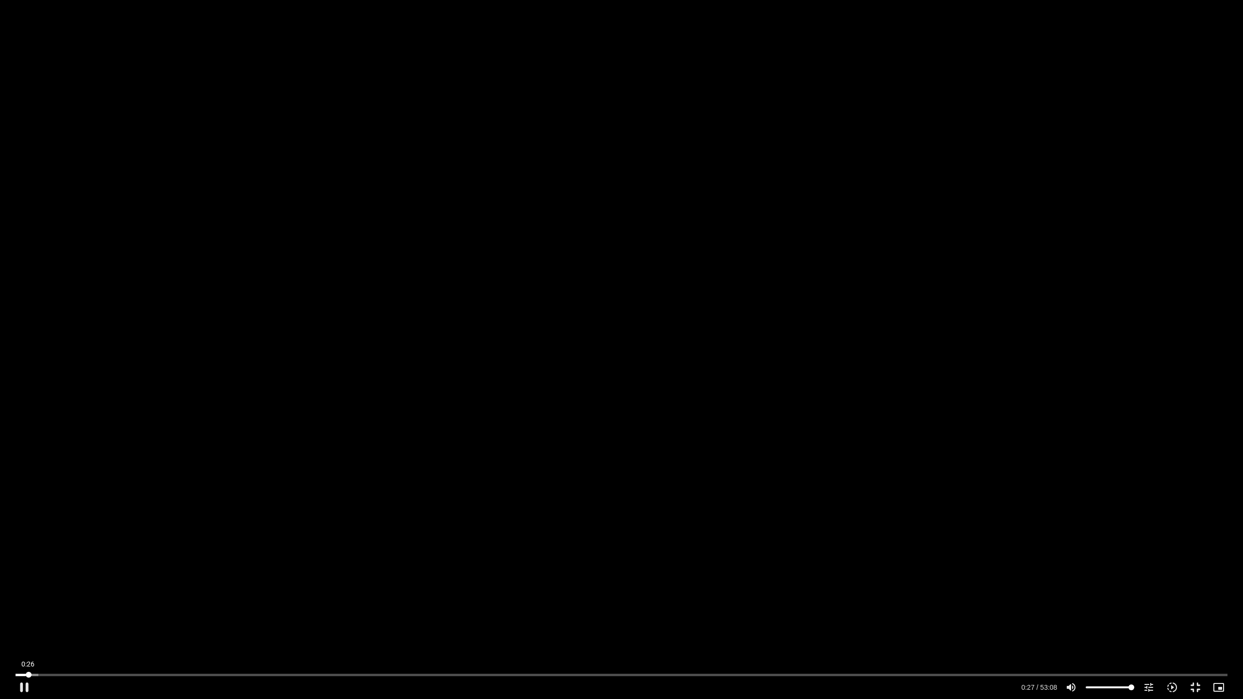
type input "1071.88"
type input "27.762059"
type input "1071.88"
type input "27.891562"
type input "1071.88"
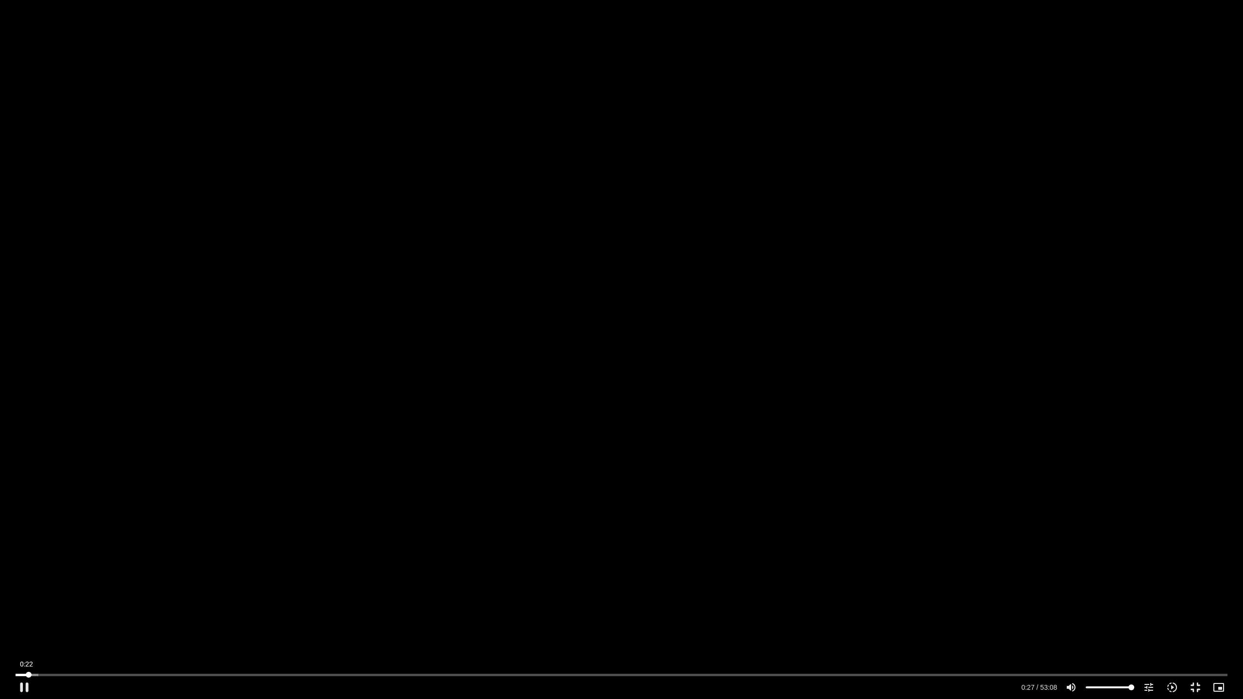
type input "28.020609"
type input "1071.88"
type input "28.159151"
type input "1071.88"
click at [27, 620] on input "Seek" at bounding box center [622, 675] width 1212 height 6
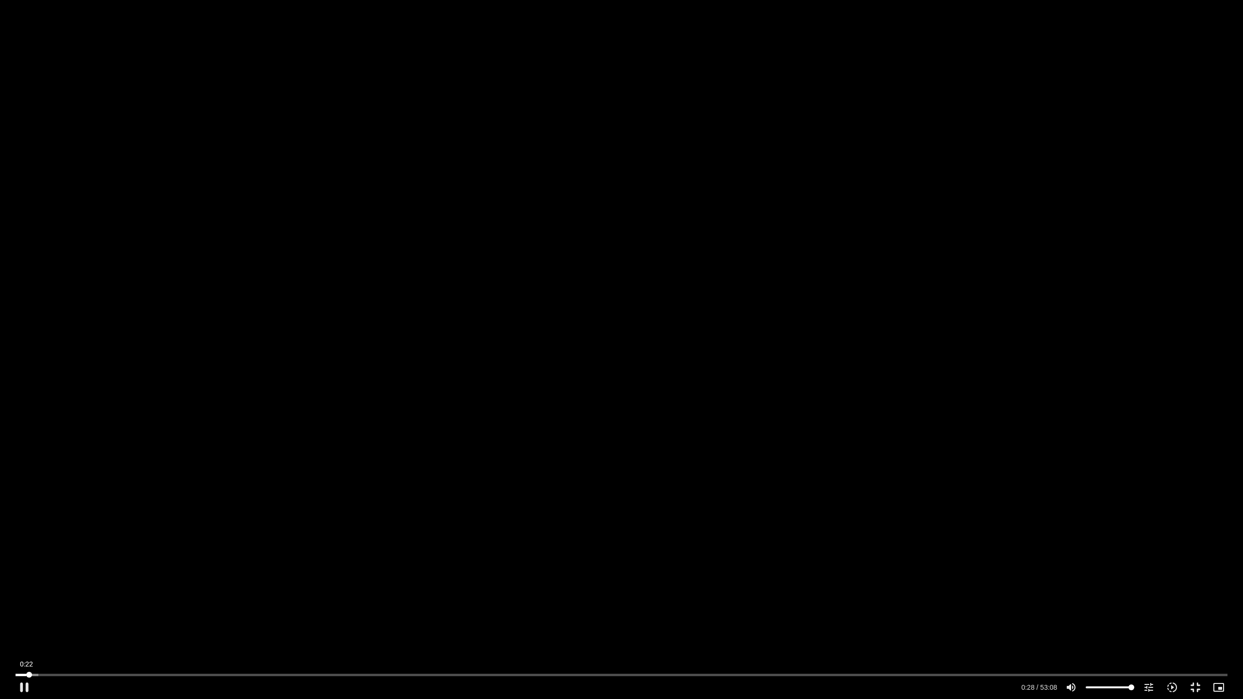
type input "28.172562"
type input "1071.88"
type input "28.251693"
type input "1071.88"
type input "28.377001"
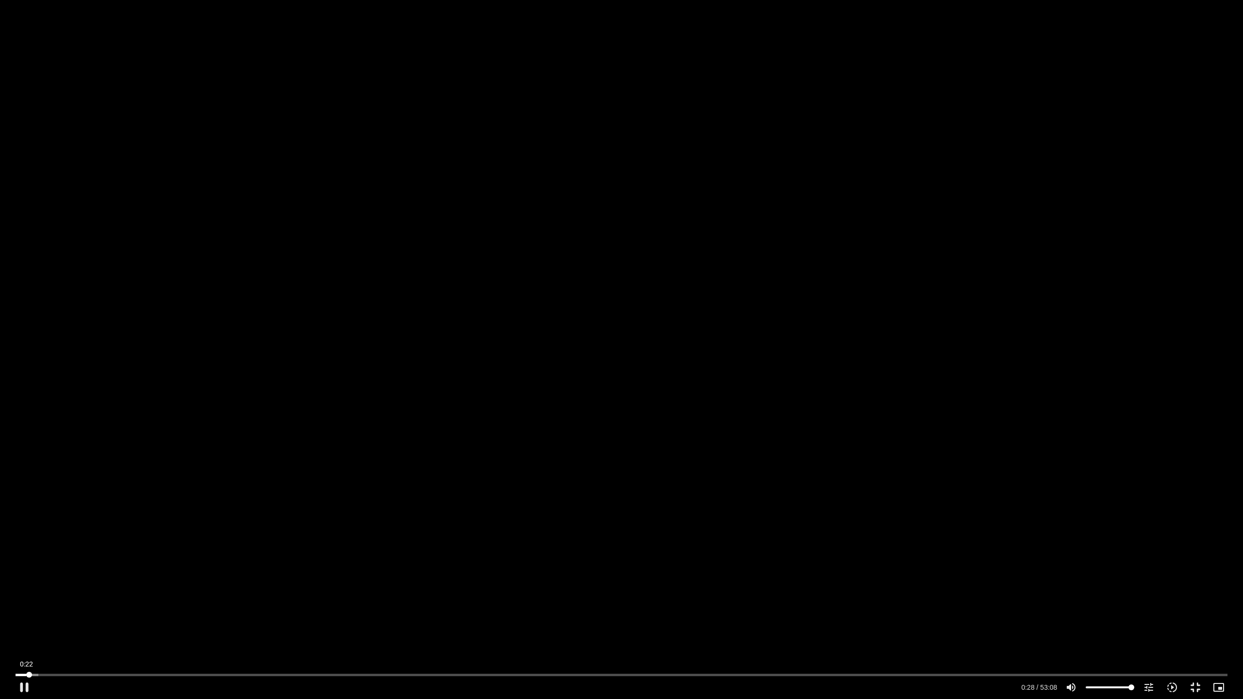
type input "1071.88"
type input "28.502114"
type input "1071.88"
type input "28.641114"
type input "1071.88"
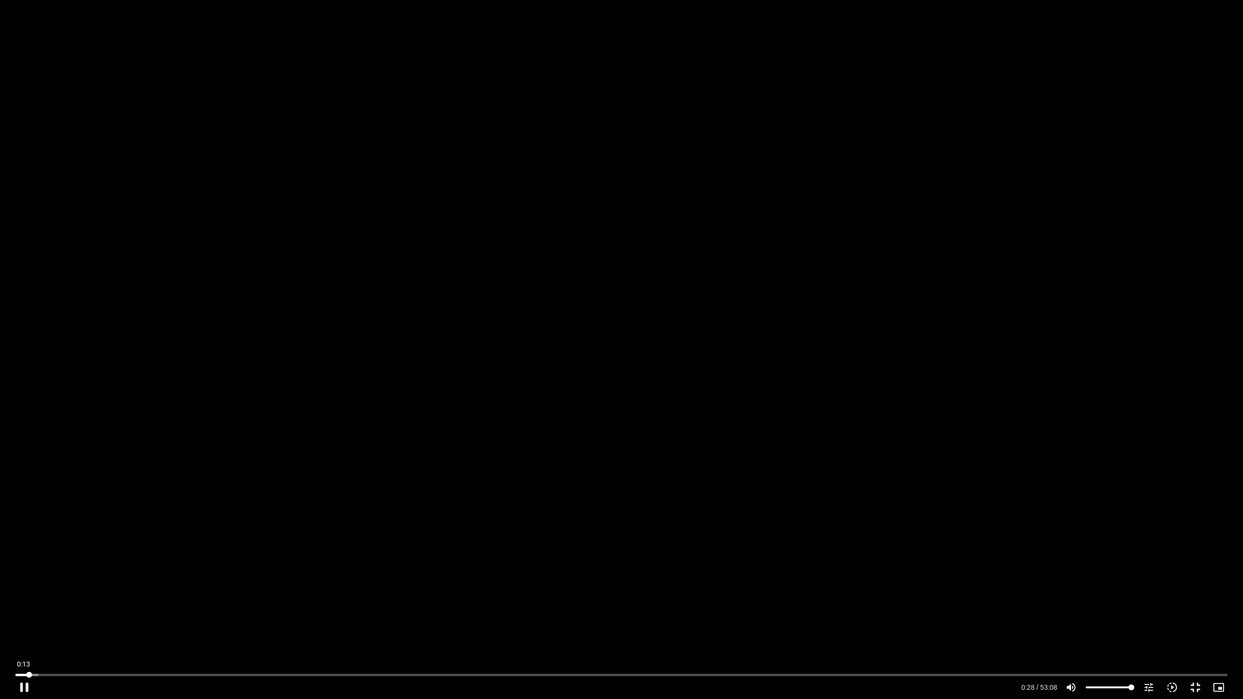
type input "14.1948746556301"
type input "1071.88"
click at [23, 620] on input "Seek" at bounding box center [622, 675] width 1212 height 6
type input "14.194874"
type input "1071.88"
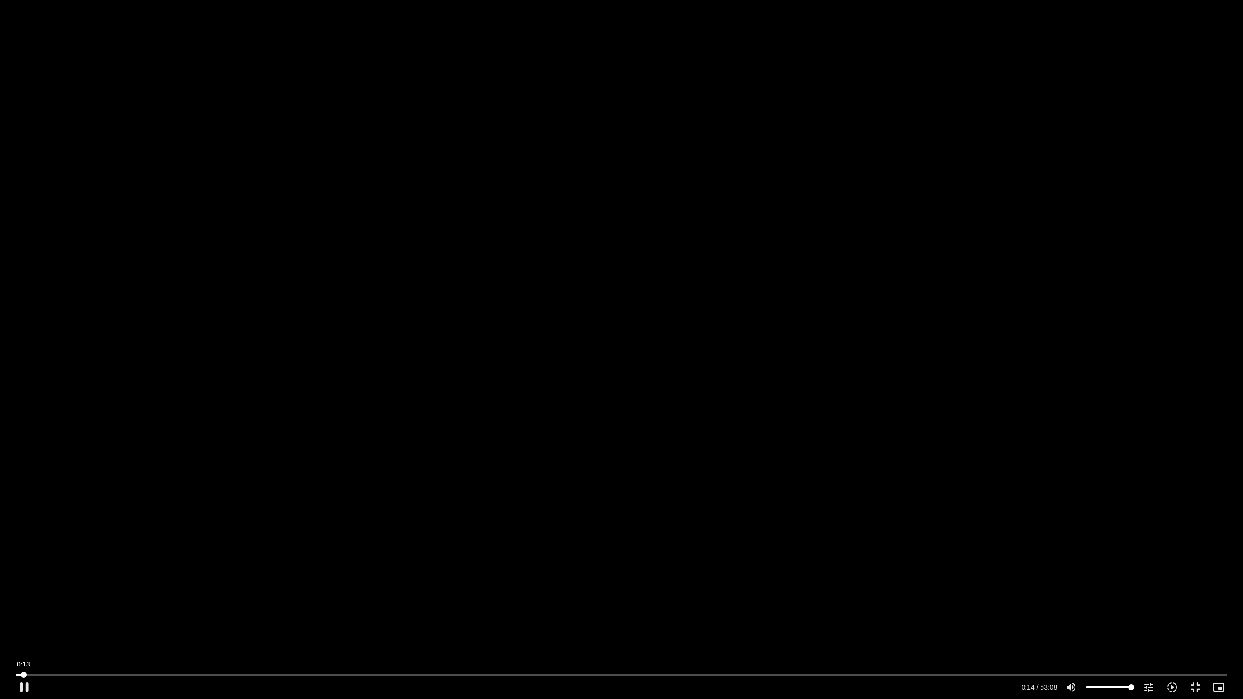
type input "14.26796"
type input "1071.88"
type input "14.395757"
type input "1071.88"
type input "14.535206"
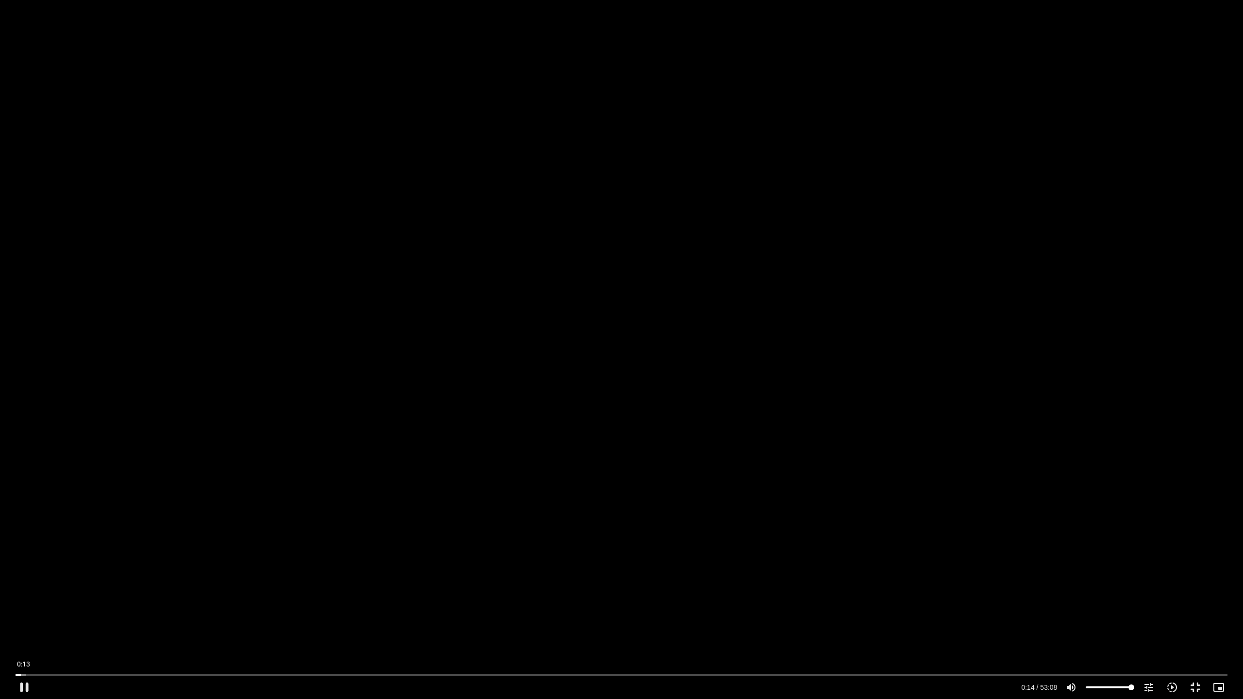
type input "1071.88"
type input "14.668475"
type input "1071.88"
click at [682, 479] on div "Skip Ad 0:13 pause 14:11 / 53:08 volume_up Mute tune Resolution Auto 720p slow_…" at bounding box center [621, 349] width 1243 height 699
click at [666, 477] on div "Skip Ad 0:13 play_arrow 14:11 / 53:08 volume_up Mute tune Resolution Auto 720p …" at bounding box center [621, 349] width 1243 height 699
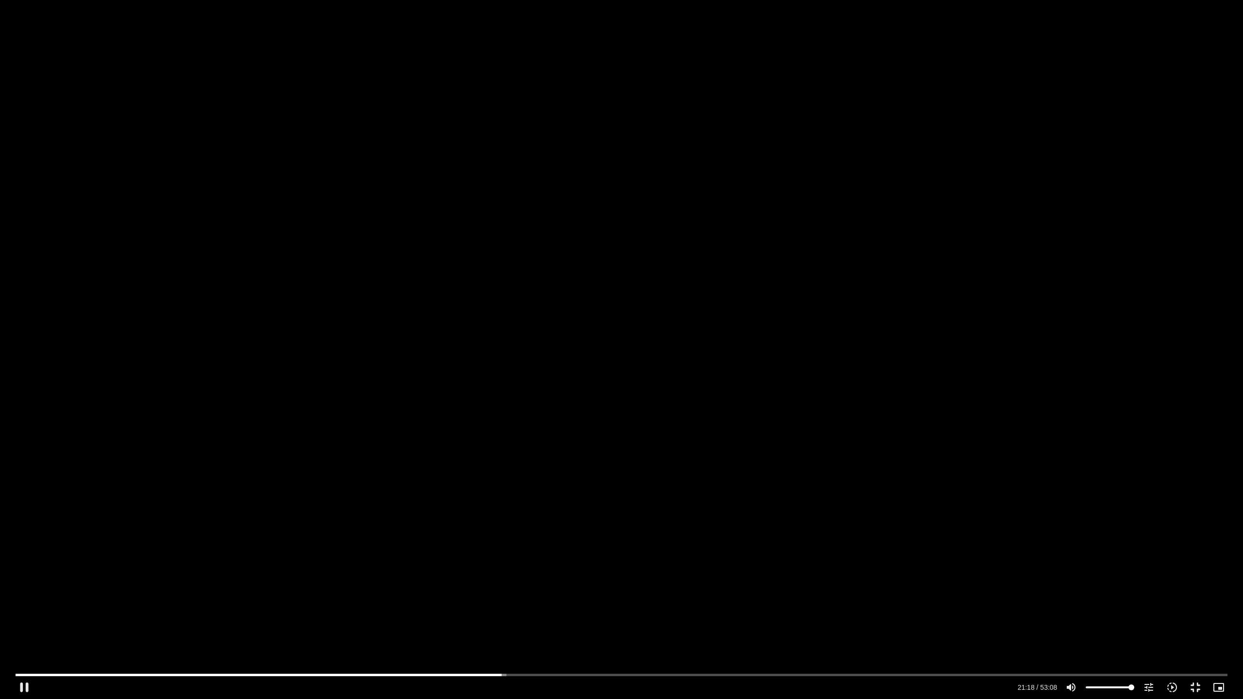
click at [494, 228] on div "Skip Ad 0:13 pause 21:18 / 53:08 volume_up Mute tune Resolution Auto 720p slow_…" at bounding box center [621, 349] width 1243 height 699
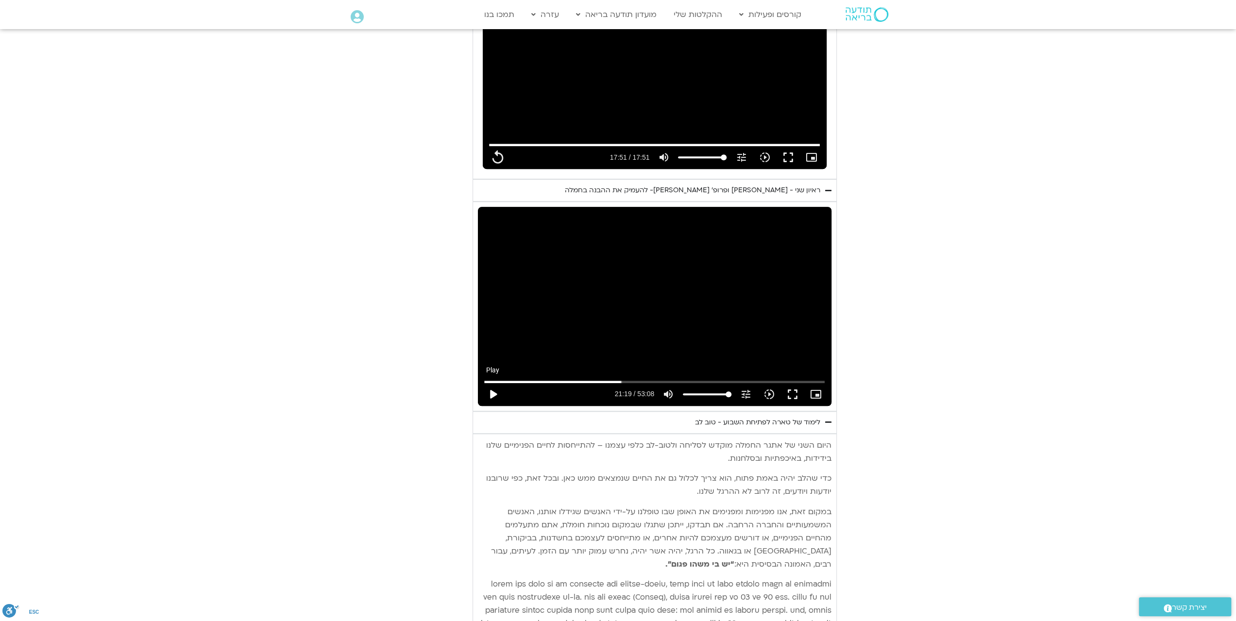
click at [492, 383] on button "play_arrow" at bounding box center [492, 394] width 23 height 23
click at [793, 383] on button "fullscreen" at bounding box center [792, 394] width 23 height 23
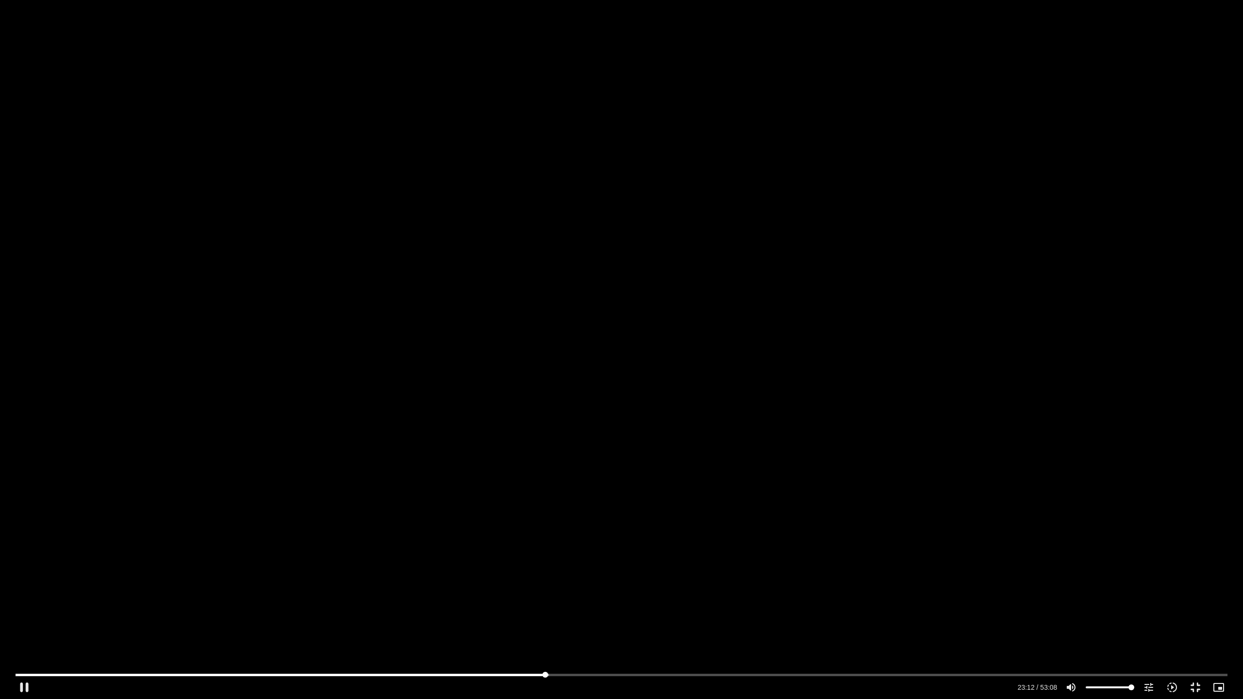
click at [565, 620] on div "Skip Ad 6:15 pause 23:12 / 53:08 volume_up Mute tune Resolution Auto 720p slow_…" at bounding box center [622, 684] width 1218 height 32
click at [565, 620] on input "Seek" at bounding box center [622, 675] width 1212 height 6
click at [589, 620] on input "Seek" at bounding box center [622, 675] width 1212 height 6
click at [612, 620] on input "Seek" at bounding box center [622, 675] width 1212 height 6
click at [21, 620] on button "pause" at bounding box center [24, 687] width 23 height 23
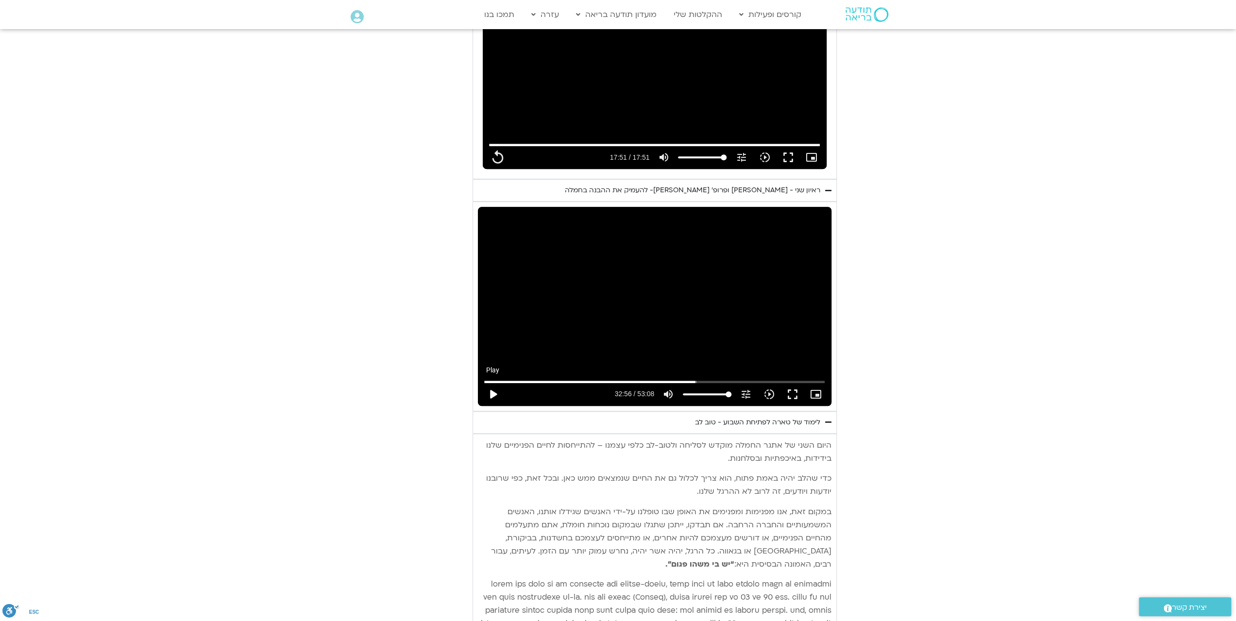
click at [492, 383] on button "play_arrow" at bounding box center [492, 394] width 23 height 23
click at [797, 383] on button "fullscreen" at bounding box center [792, 394] width 23 height 23
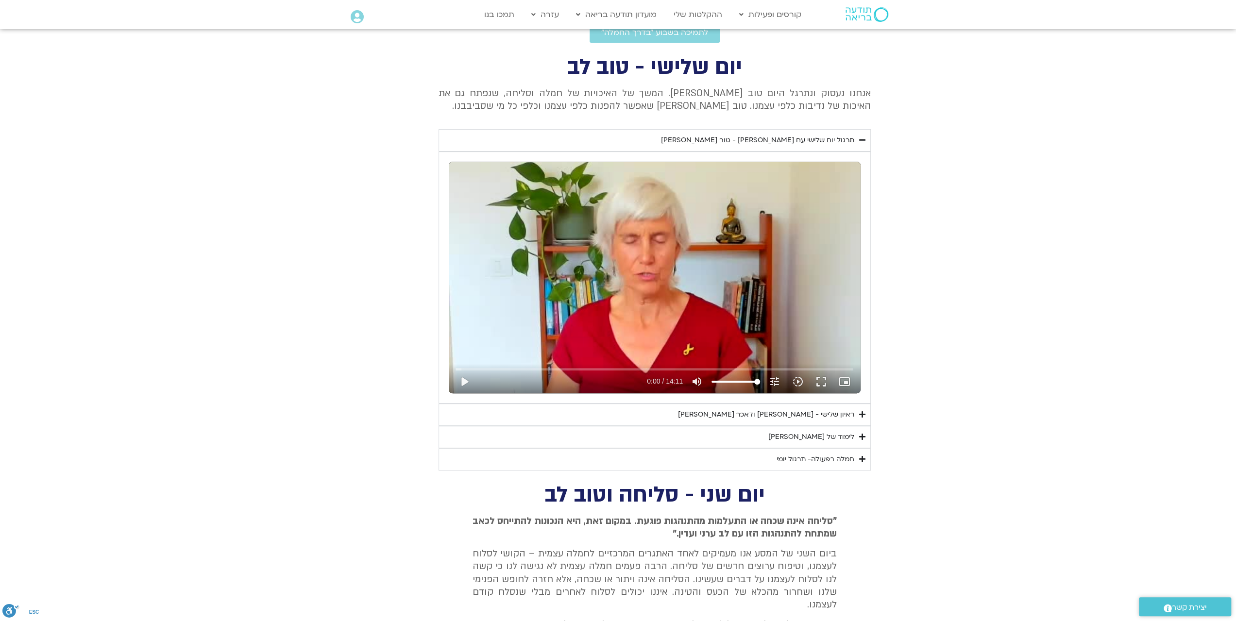
scroll to position [345, 0]
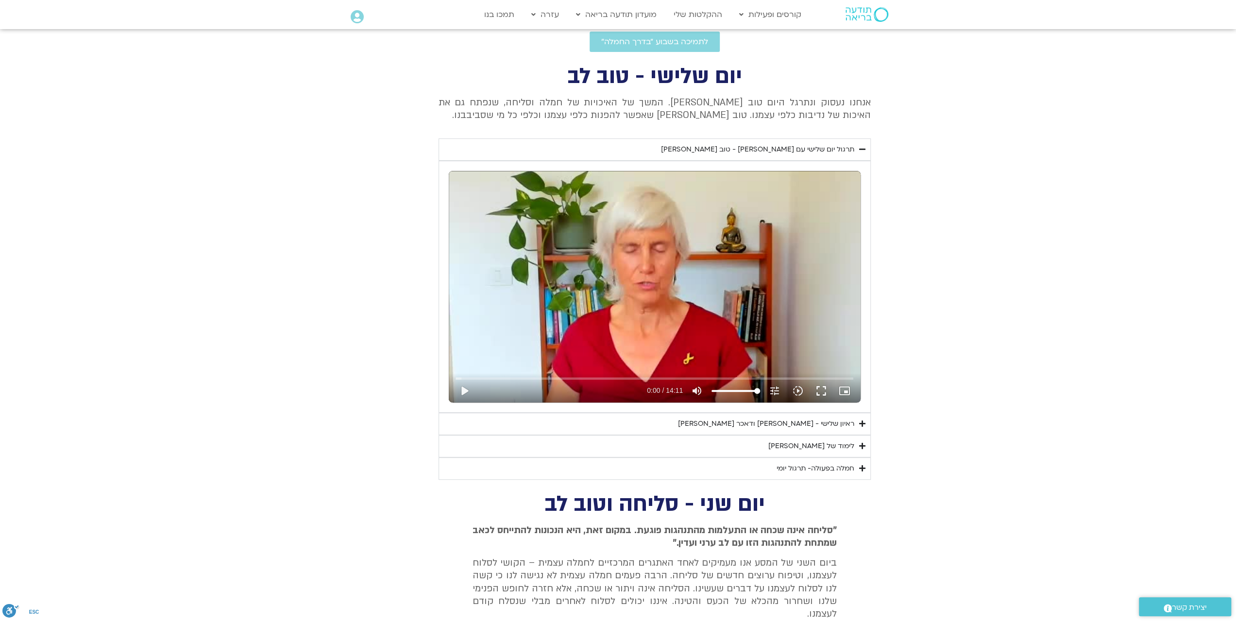
click at [832, 422] on div "ראיון שלישי - [PERSON_NAME] ודאכר [PERSON_NAME]" at bounding box center [766, 424] width 176 height 12
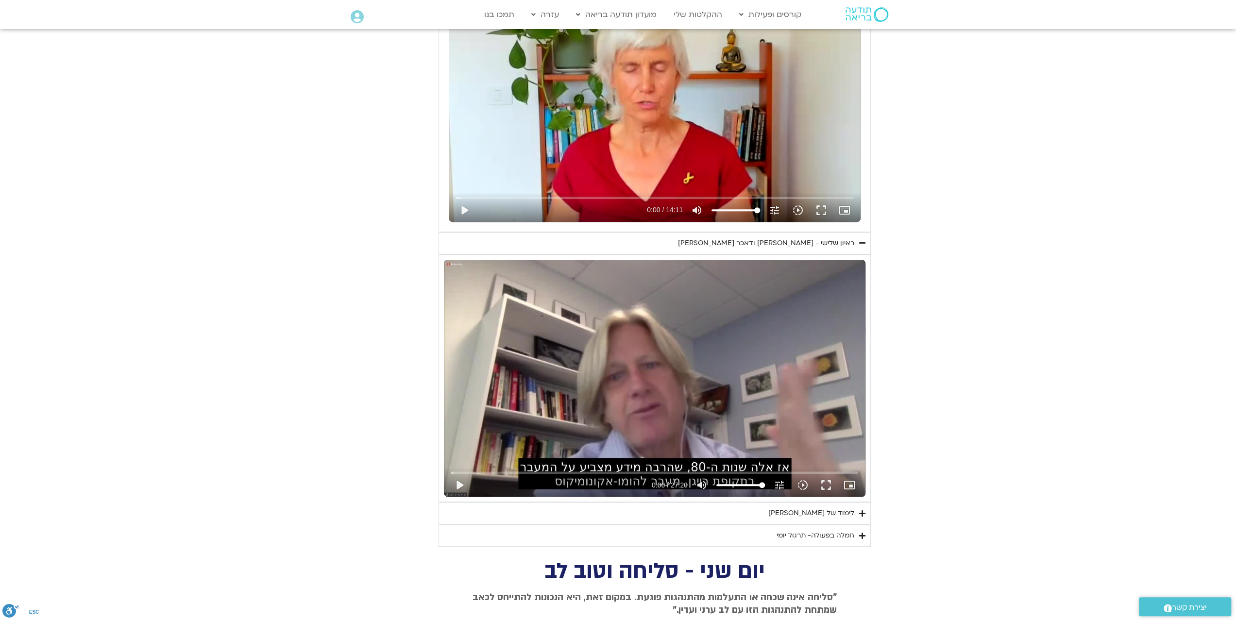
scroll to position [539, 0]
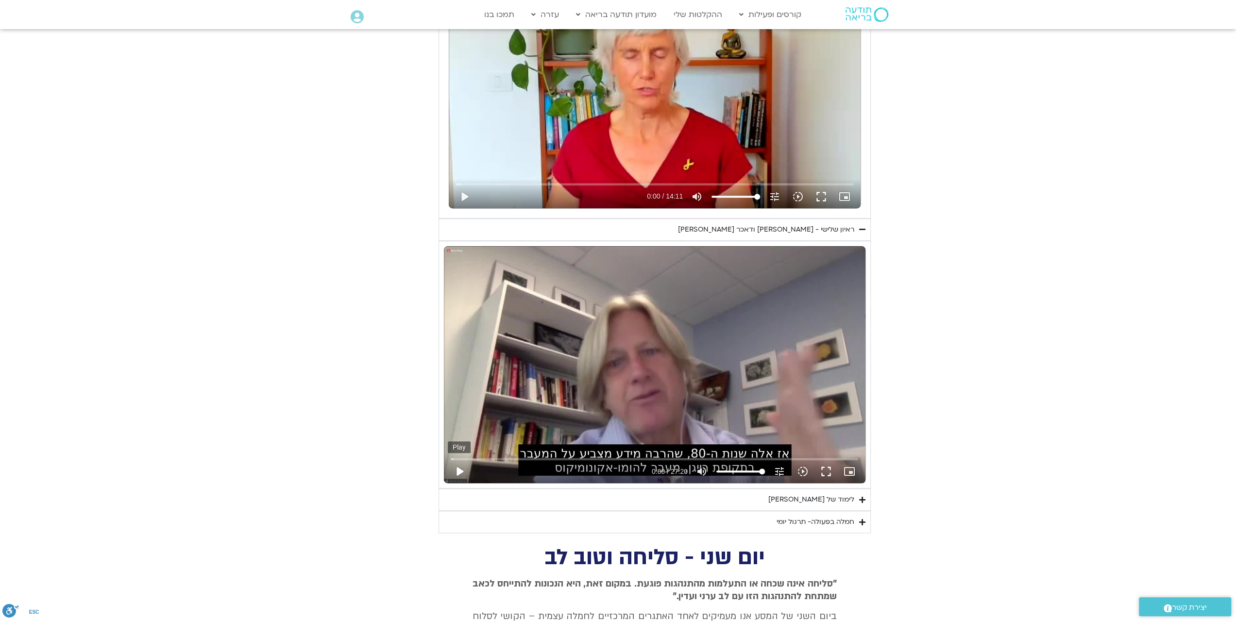
click at [454, 469] on button "play_arrow" at bounding box center [459, 471] width 23 height 23
click at [454, 469] on button "pause" at bounding box center [459, 471] width 23 height 23
click at [454, 469] on button "play_arrow" at bounding box center [459, 471] width 23 height 23
click at [454, 469] on button "pause" at bounding box center [459, 471] width 23 height 23
type input "8.219337"
